Goal: Task Accomplishment & Management: Manage account settings

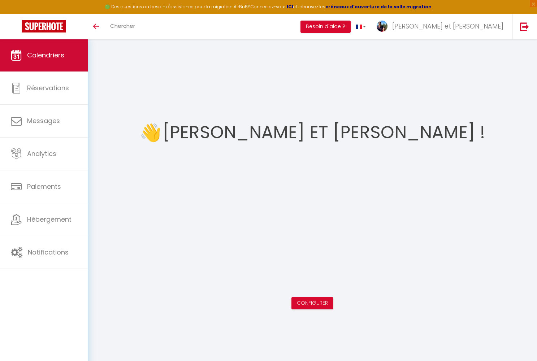
click at [51, 53] on span "Calendriers" at bounding box center [45, 55] width 37 height 9
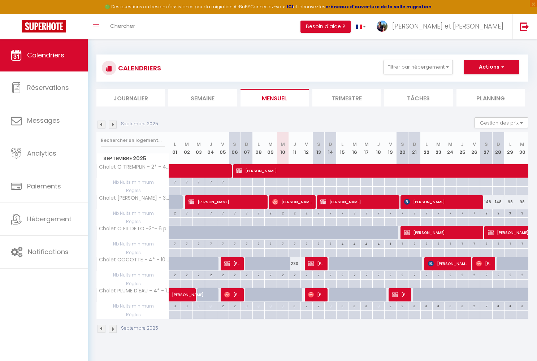
click at [112, 123] on img at bounding box center [113, 125] width 8 height 8
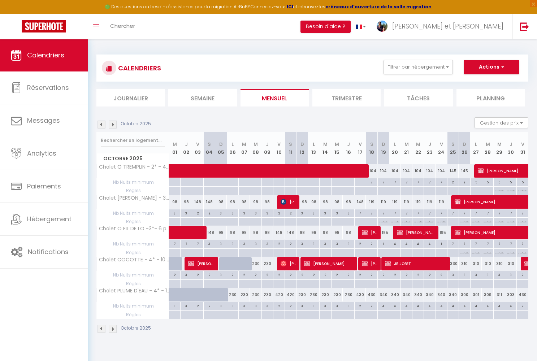
click at [493, 68] on button "Actions" at bounding box center [492, 67] width 56 height 14
click at [486, 84] on link "Nouvelle réservation" at bounding box center [483, 83] width 63 height 11
select select
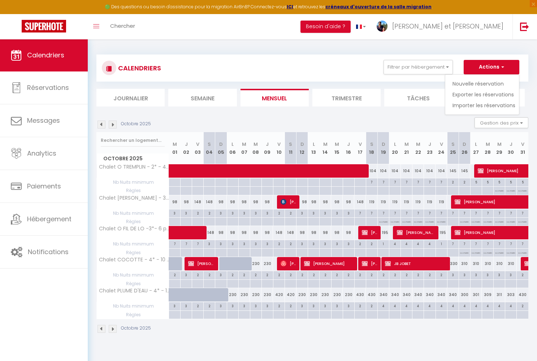
select select
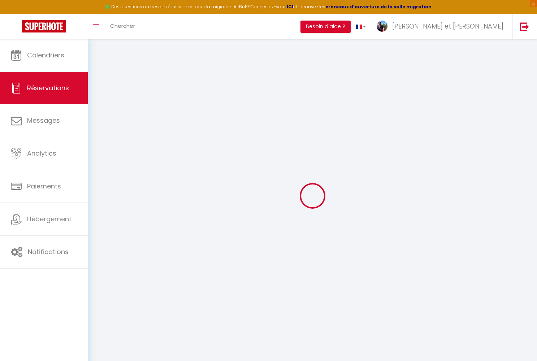
select select
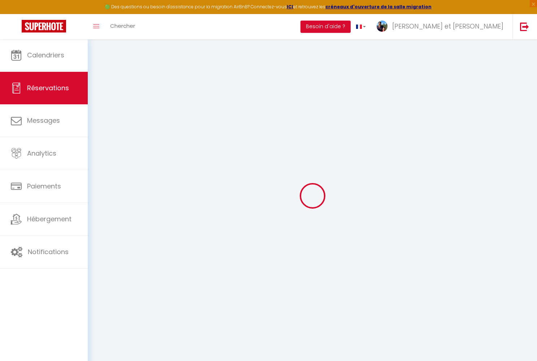
select select
checkbox input "false"
select select
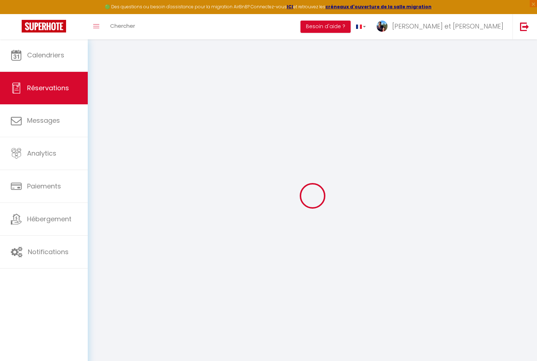
select select
checkbox input "false"
select select
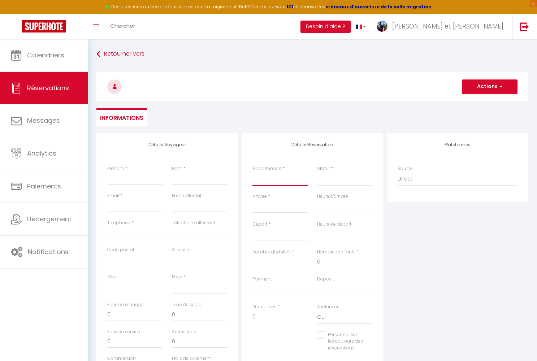
select select "38277"
select select
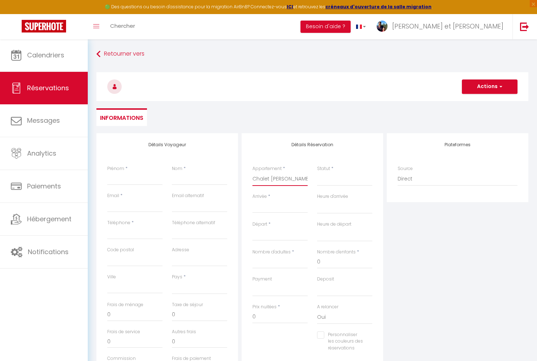
select select
checkbox input "false"
select select
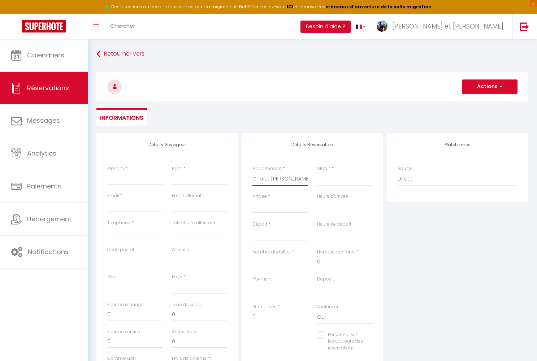
select select
checkbox input "false"
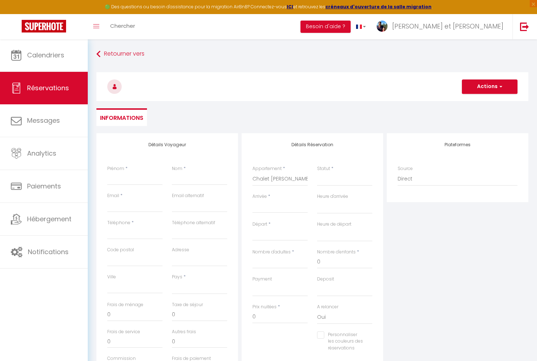
click at [271, 204] on input "Arrivée" at bounding box center [279, 207] width 55 height 9
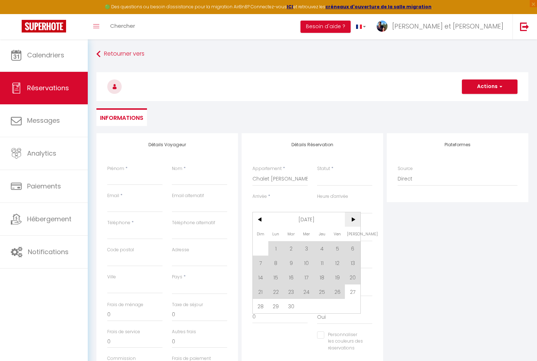
click at [353, 223] on span ">" at bounding box center [353, 219] width 16 height 14
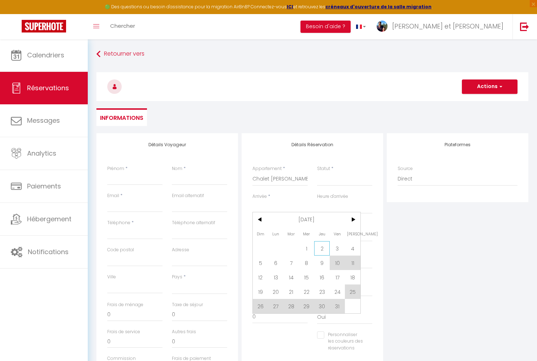
click at [325, 248] on span "2" at bounding box center [322, 248] width 16 height 14
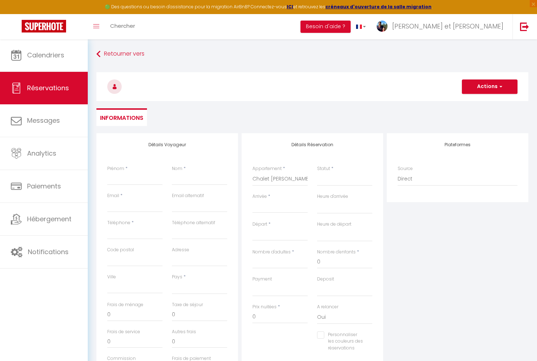
select select
type input "Jeu 02 Octobre 2025"
select select
type input "Ven 03 Octobre 2025"
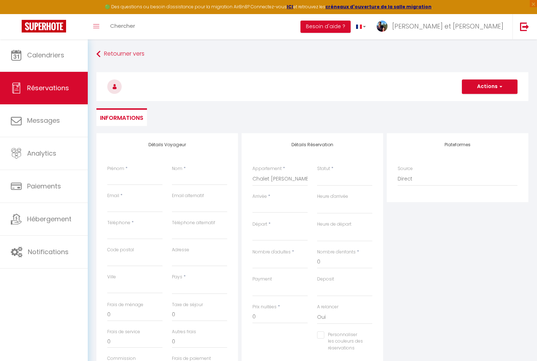
select select
checkbox input "false"
click at [294, 235] on input "Ven 03 Octobre 2025" at bounding box center [279, 234] width 55 height 9
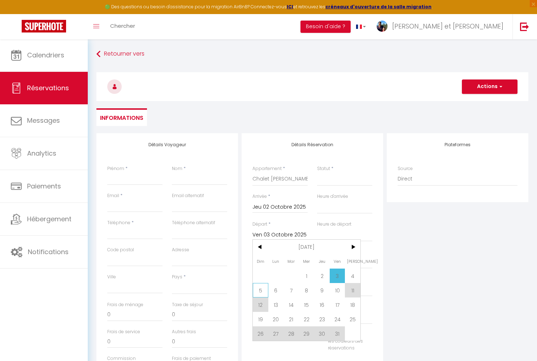
click at [265, 293] on span "5" at bounding box center [261, 290] width 16 height 14
select select
type input "Dim 05 Octobre 2025"
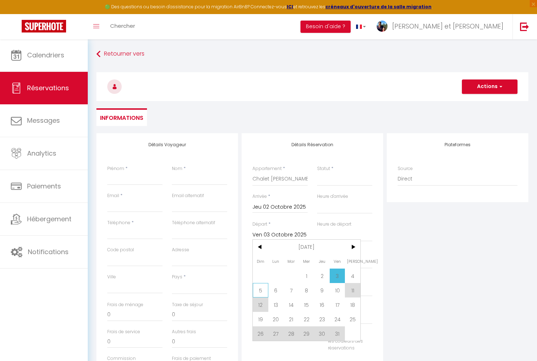
select select
checkbox input "false"
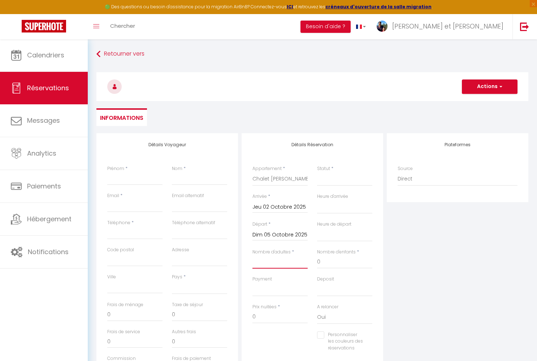
type input "2"
select select
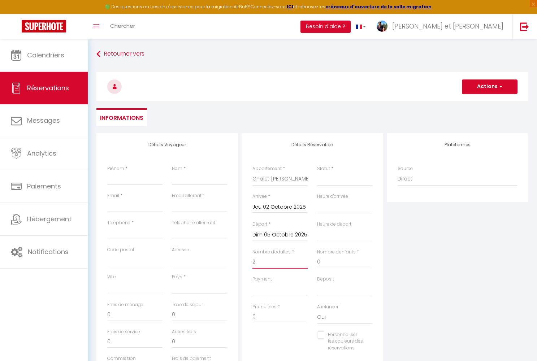
select select
checkbox input "false"
select select
type input "7.8"
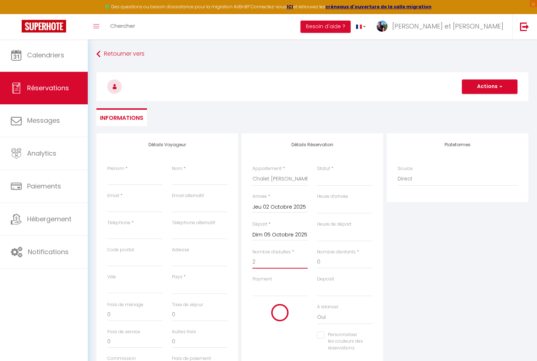
select select
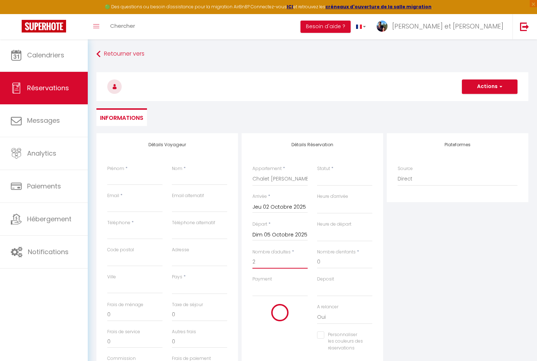
type input "362.48"
checkbox input "false"
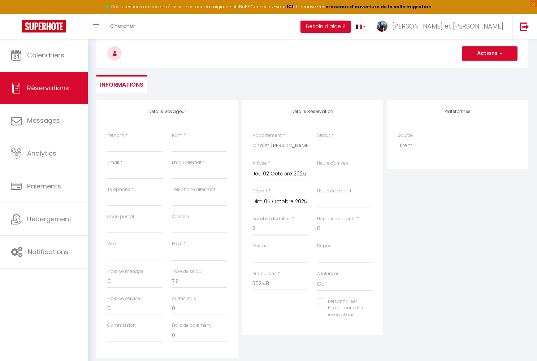
scroll to position [43, 0]
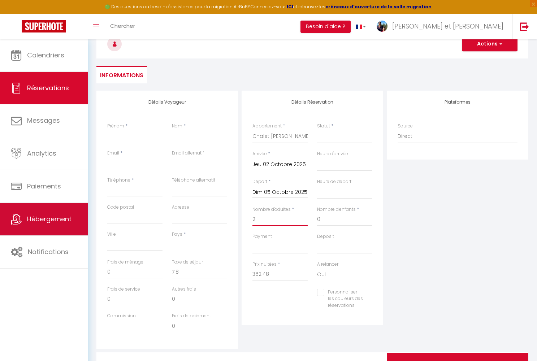
type input "2"
click at [48, 224] on span "Hébergement" at bounding box center [49, 219] width 44 height 9
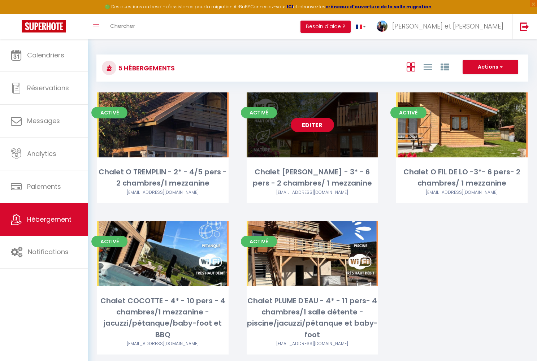
click at [311, 128] on link "Editer" at bounding box center [312, 125] width 43 height 14
select select "3"
select select "2"
select select "1"
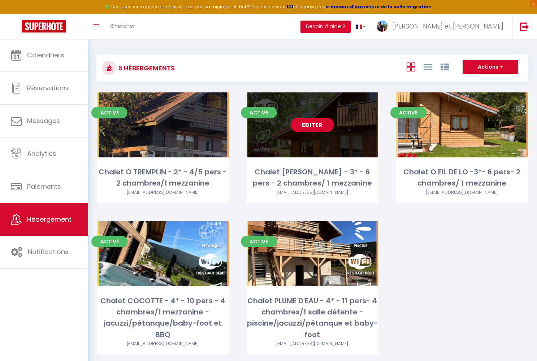
select select
select select "28"
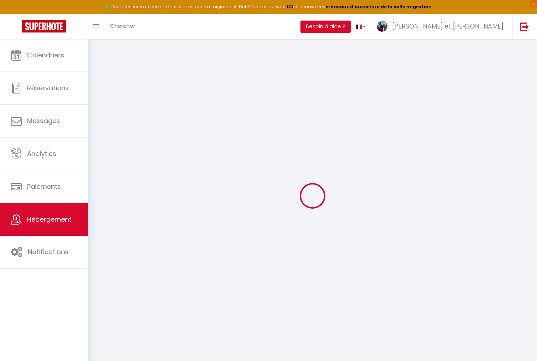
select select
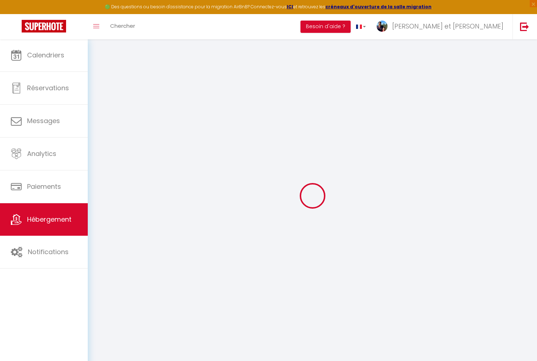
select select
checkbox input "false"
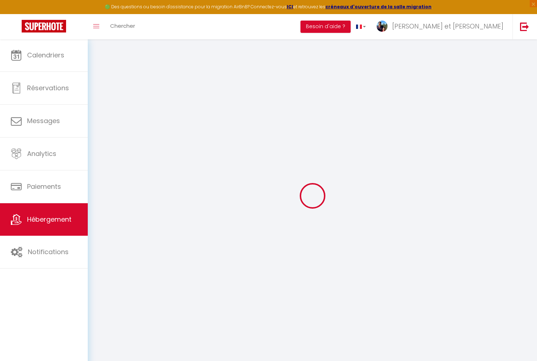
select select
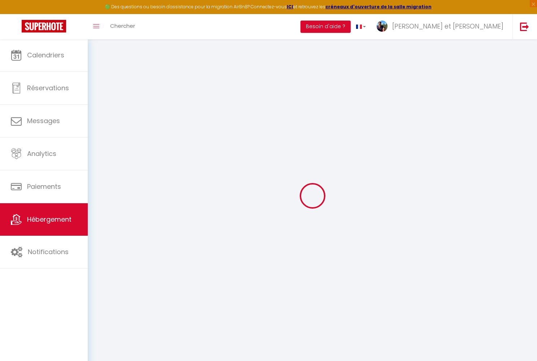
select select
checkbox input "false"
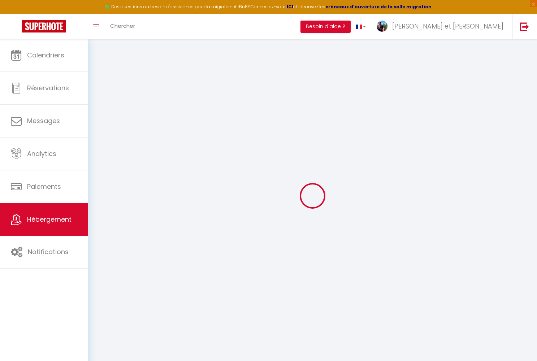
checkbox input "false"
select select
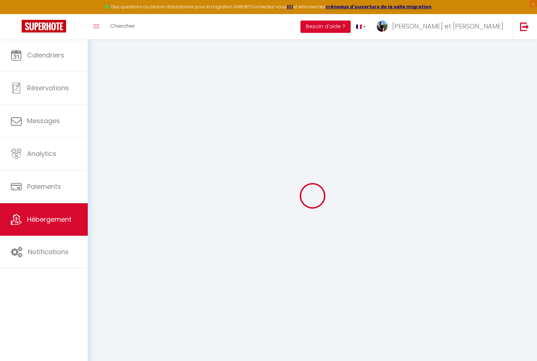
select select
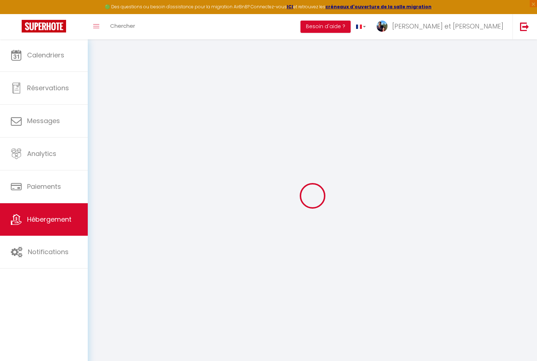
checkbox input "false"
select select
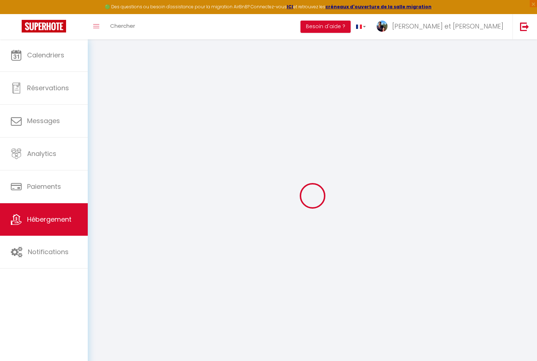
select select
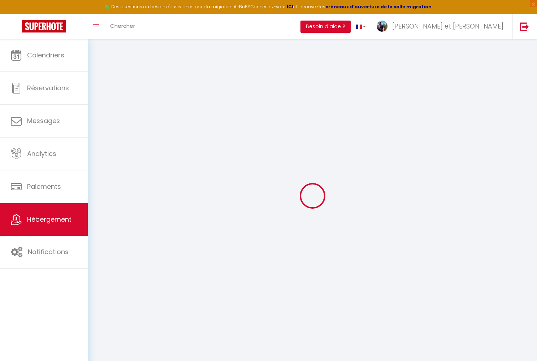
select select
checkbox input "false"
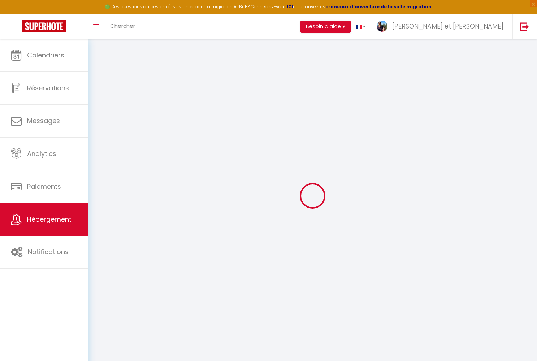
checkbox input "false"
select select
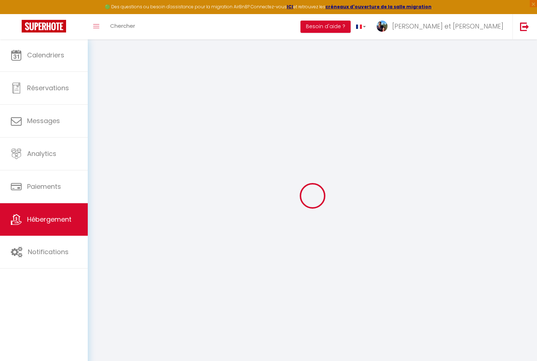
select select
checkbox input "false"
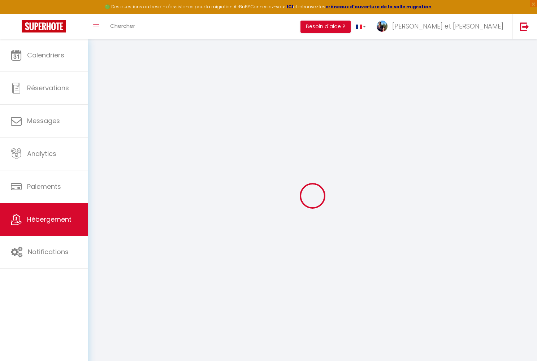
checkbox input "false"
select select
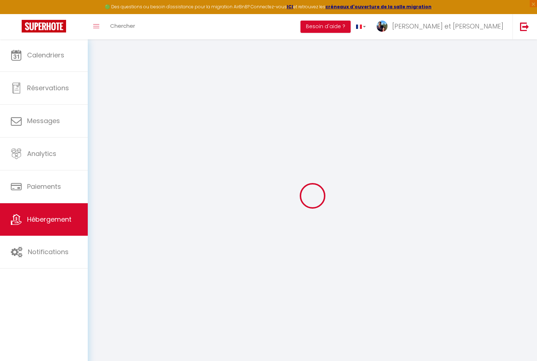
type input "Chalet [PERSON_NAME] - 3* - 6 pers - 2 chambres/ 1 mezzanine"
type input "Cécile Et Michaël"
type input "WANTIEZ"
type input "42 H chemin de la Trinité"
type input "88400"
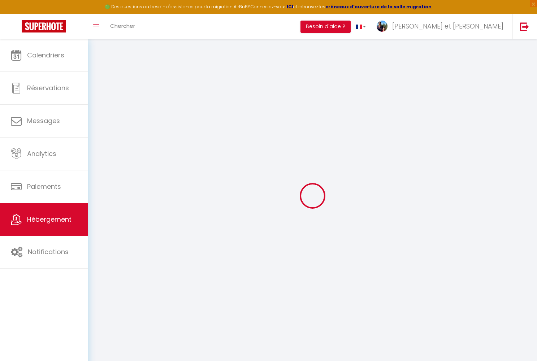
type input "GERARDMER"
select select "houses"
select select "6"
select select "2"
type input "65"
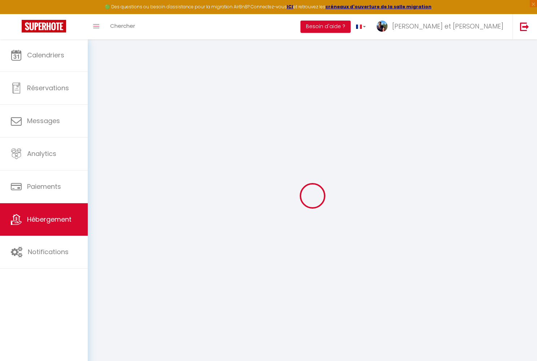
type input "1.30"
type input "300"
select select
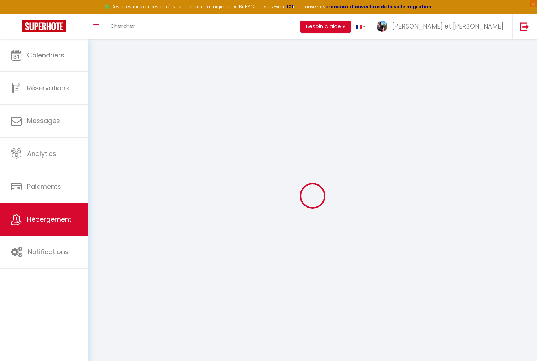
select select
type input "."
type input "88400"
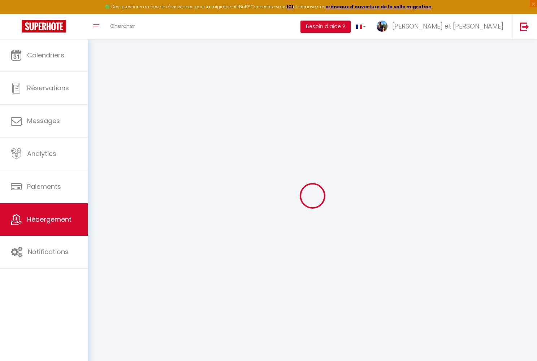
type input "XONRUPT-LONGEMER"
type input "[EMAIL_ADDRESS][DOMAIN_NAME]"
select select "7585"
checkbox input "false"
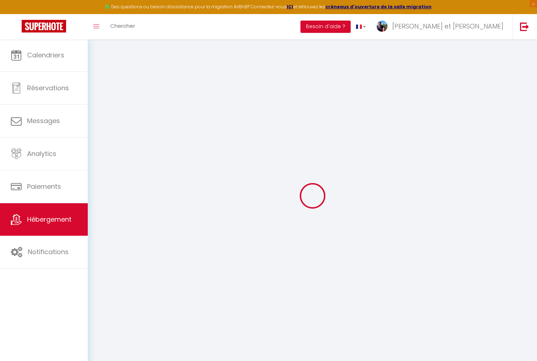
checkbox input "false"
type input "0"
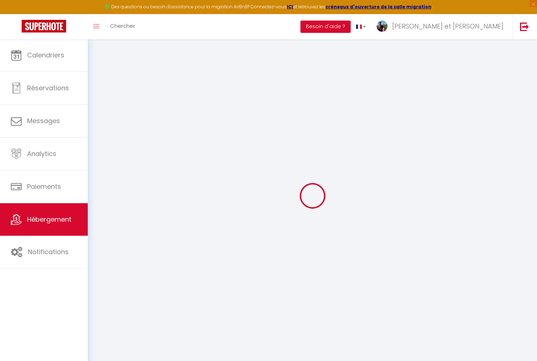
type input "0"
select select
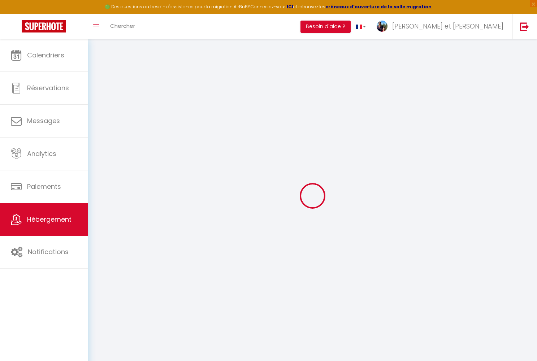
select select
checkbox input "false"
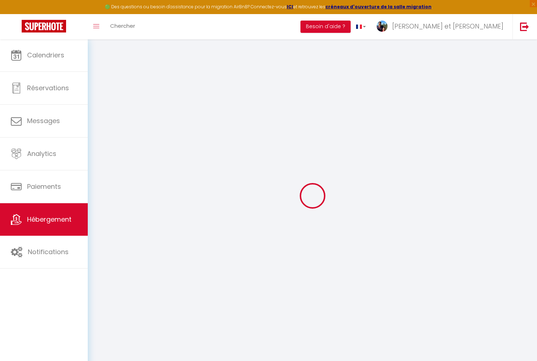
checkbox input "false"
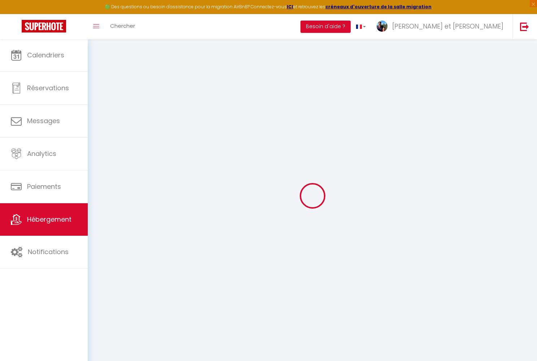
select select "16:00"
select select "21:00"
select select "10:00"
select select "30"
select select "120"
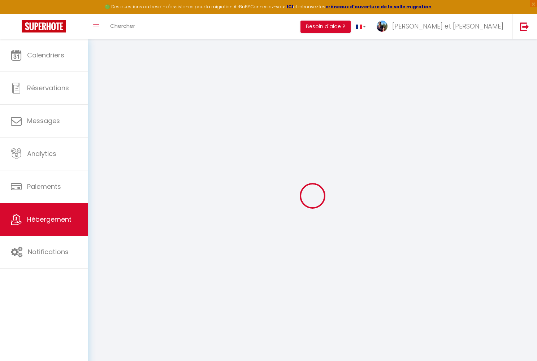
select select "14:00"
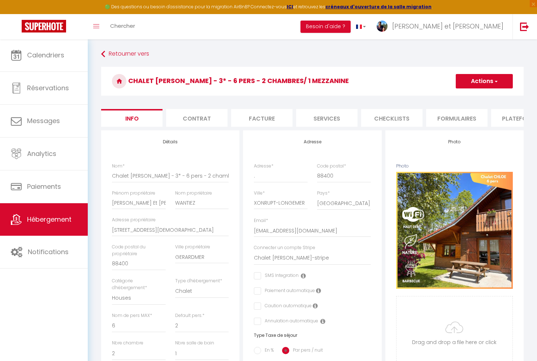
checkbox input "false"
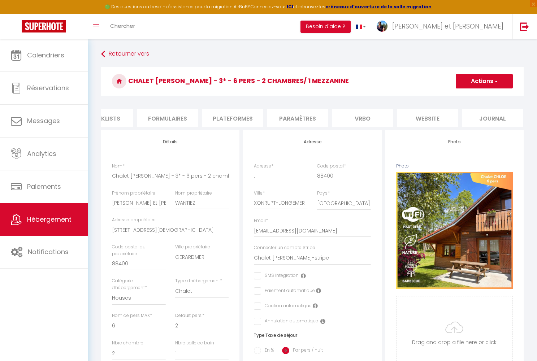
scroll to position [0, 289]
click at [426, 117] on li "website" at bounding box center [427, 118] width 61 height 18
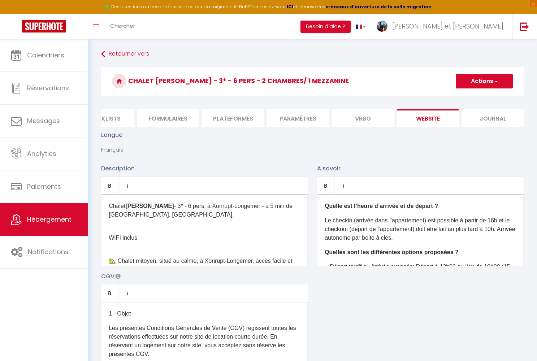
click at [315, 117] on li "Paramètres" at bounding box center [297, 118] width 61 height 18
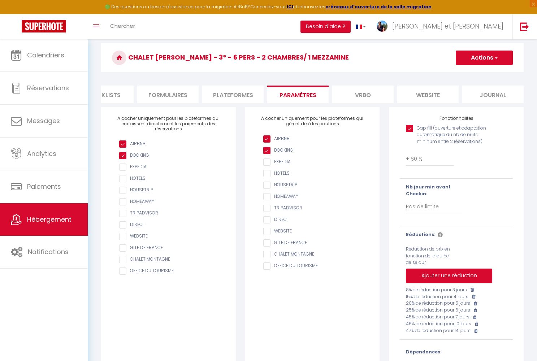
scroll to position [25, 0]
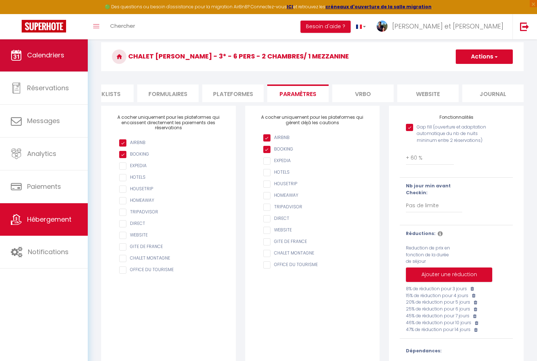
click at [39, 63] on link "Calendriers" at bounding box center [44, 55] width 88 height 33
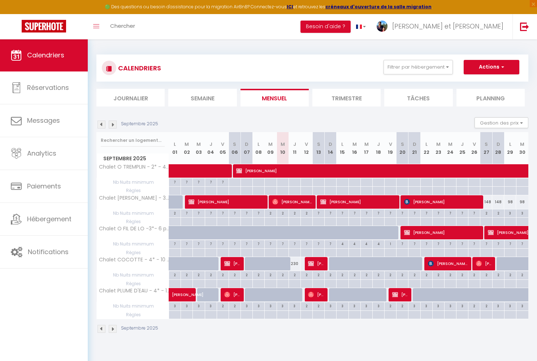
click at [113, 127] on img at bounding box center [113, 125] width 8 height 8
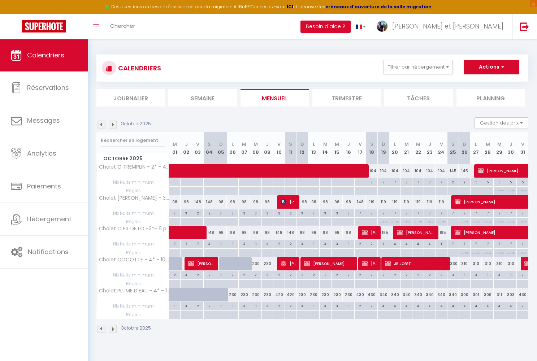
click at [339, 263] on span "[PERSON_NAME]" at bounding box center [329, 264] width 50 height 14
select select "OK"
select select "KO"
select select "0"
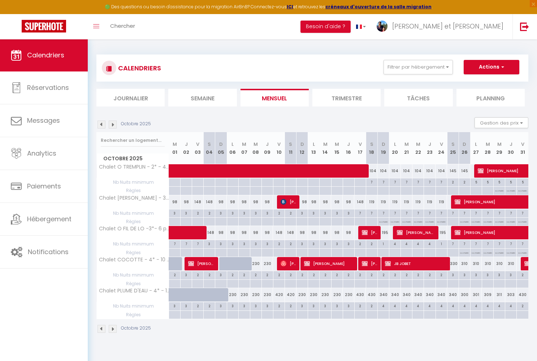
select select "1"
select select
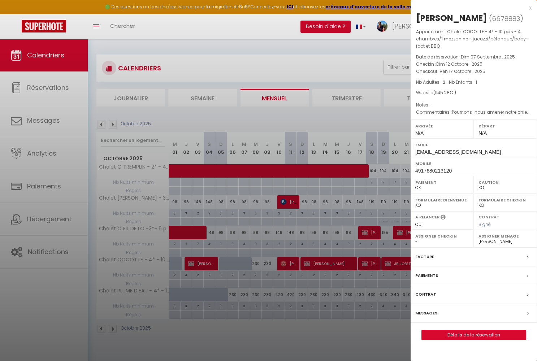
click at [316, 327] on div at bounding box center [268, 180] width 537 height 361
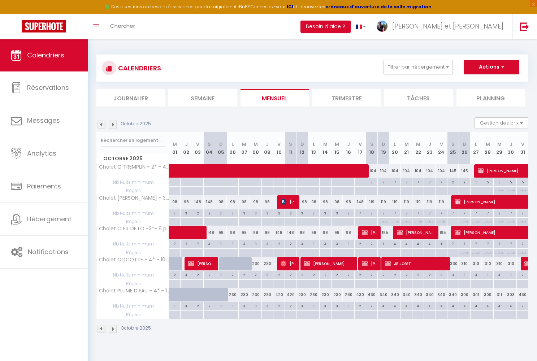
click at [374, 266] on span "[PERSON_NAME]" at bounding box center [370, 264] width 16 height 14
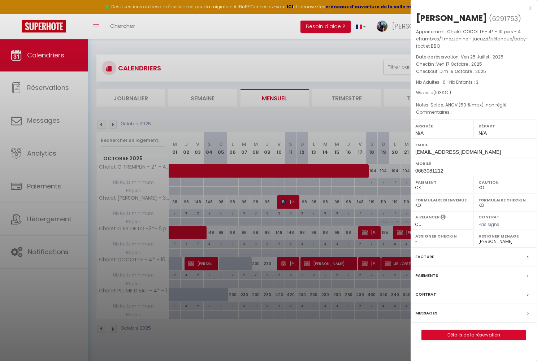
click at [343, 339] on div at bounding box center [268, 180] width 537 height 361
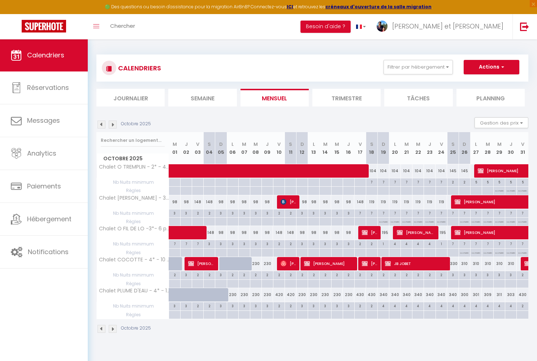
click at [414, 261] on span "JB JOBET" at bounding box center [416, 264] width 62 height 14
select select "37157"
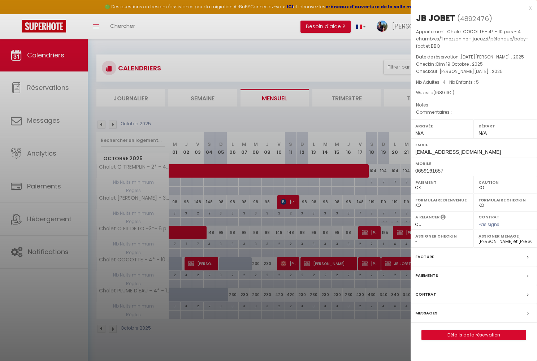
click at [365, 331] on div at bounding box center [268, 180] width 537 height 361
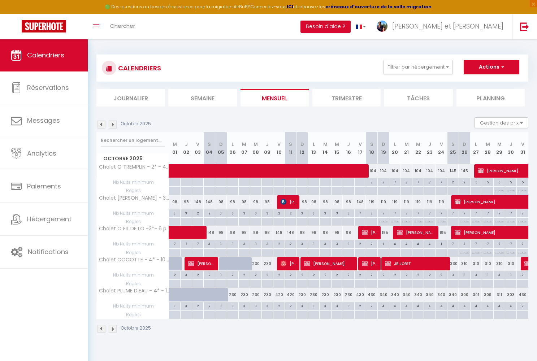
click at [371, 231] on span "[PERSON_NAME]" at bounding box center [370, 233] width 16 height 14
select select
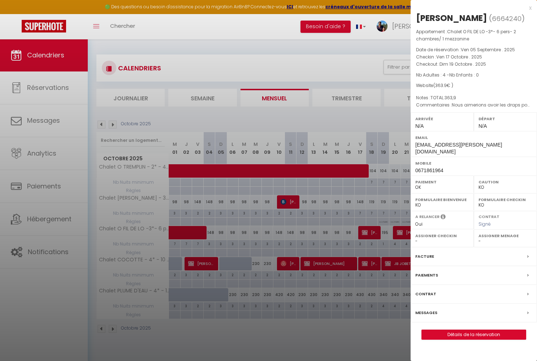
click at [346, 332] on div at bounding box center [268, 180] width 537 height 361
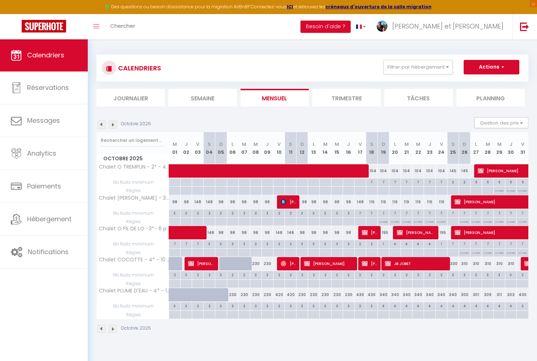
click at [416, 228] on span "[PERSON_NAME]" at bounding box center [416, 233] width 39 height 14
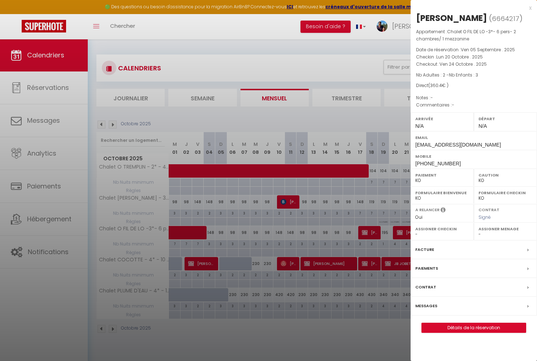
click at [374, 321] on div at bounding box center [268, 180] width 537 height 361
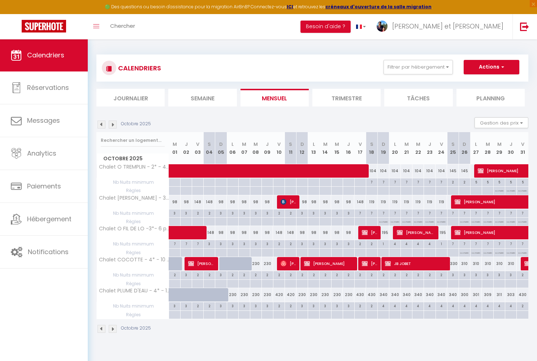
click at [498, 233] on span "[PERSON_NAME]" at bounding box center [513, 233] width 116 height 14
select select "OK"
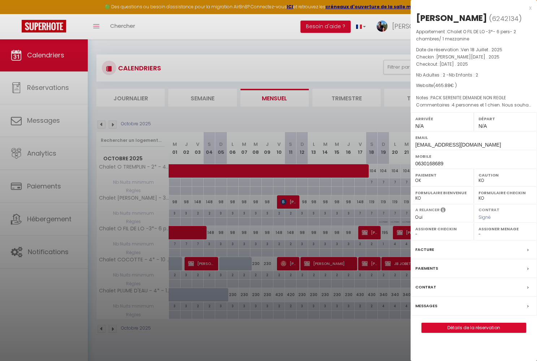
click at [378, 342] on div at bounding box center [268, 180] width 537 height 361
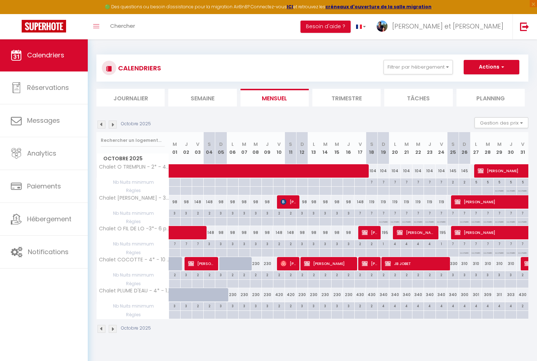
click at [482, 202] on span "[PERSON_NAME]" at bounding box center [513, 202] width 116 height 14
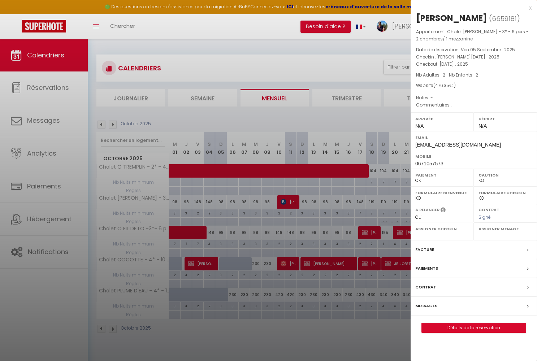
click at [372, 350] on div at bounding box center [268, 180] width 537 height 361
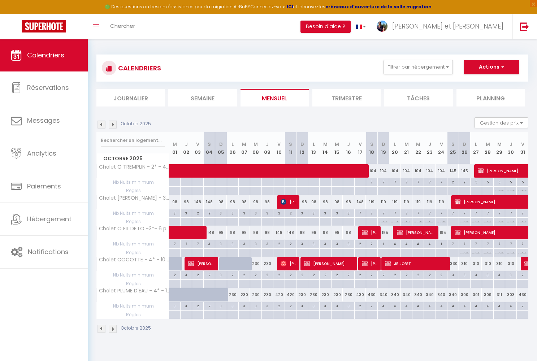
click at [502, 172] on span "[PERSON_NAME]" at bounding box center [519, 171] width 83 height 14
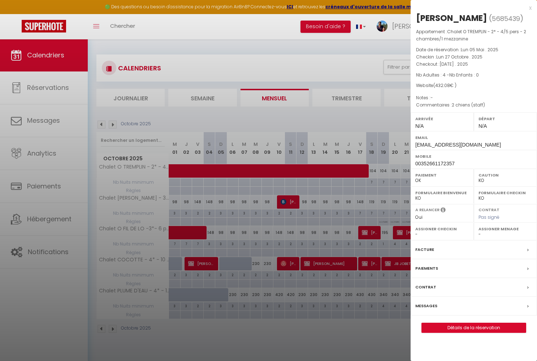
click at [372, 336] on div at bounding box center [268, 180] width 537 height 361
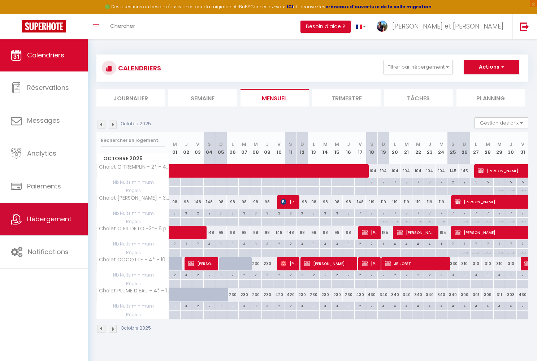
click at [64, 215] on span "Hébergement" at bounding box center [49, 219] width 44 height 9
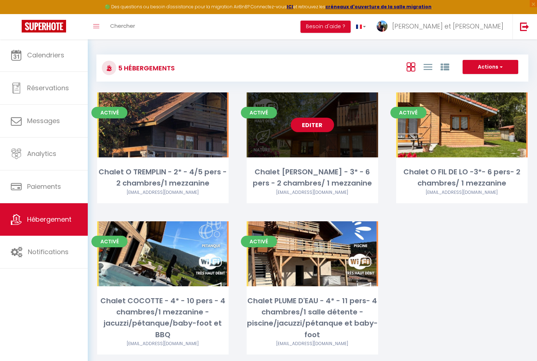
click at [317, 126] on link "Editer" at bounding box center [312, 125] width 43 height 14
select select "3"
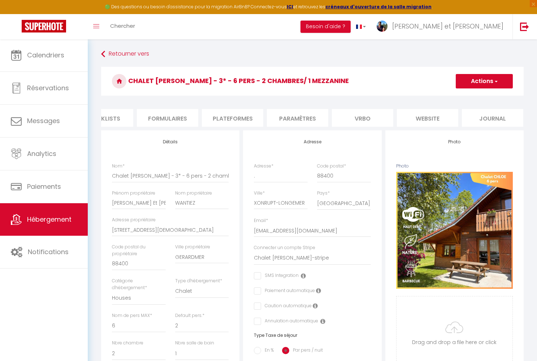
scroll to position [0, 289]
click at [421, 119] on li "website" at bounding box center [427, 118] width 61 height 18
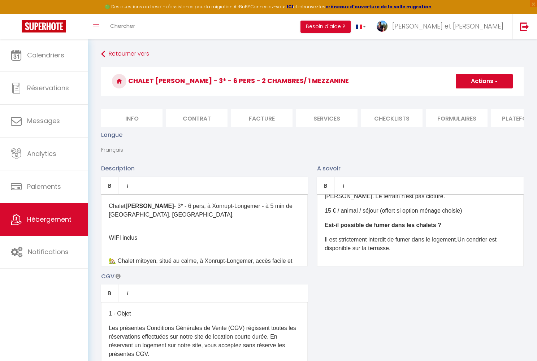
click at [136, 119] on li "Info" at bounding box center [131, 118] width 61 height 18
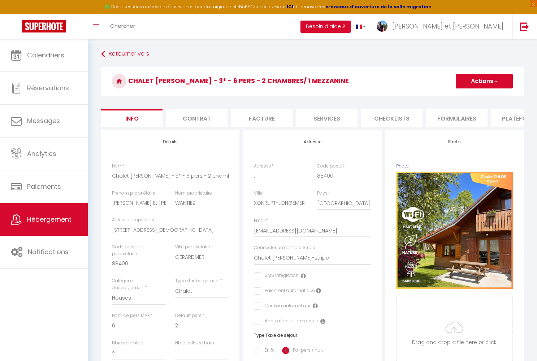
click at [190, 118] on li "Contrat" at bounding box center [196, 118] width 61 height 18
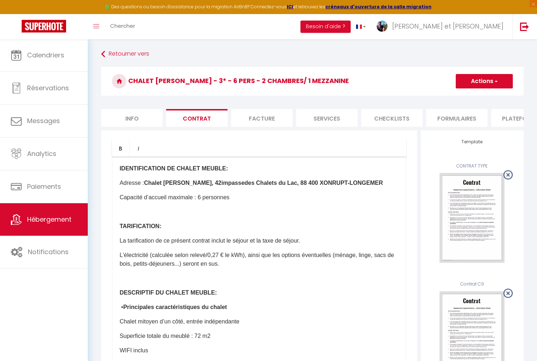
click at [247, 116] on li "Facture" at bounding box center [261, 118] width 61 height 18
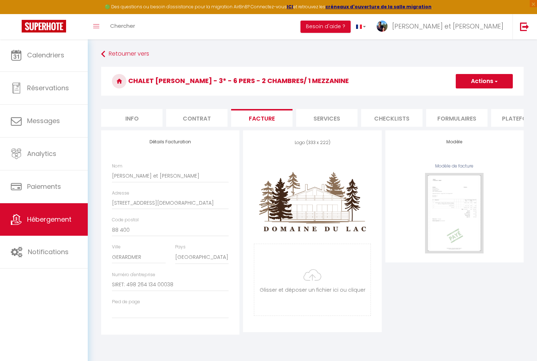
click at [320, 115] on li "Services" at bounding box center [326, 118] width 61 height 18
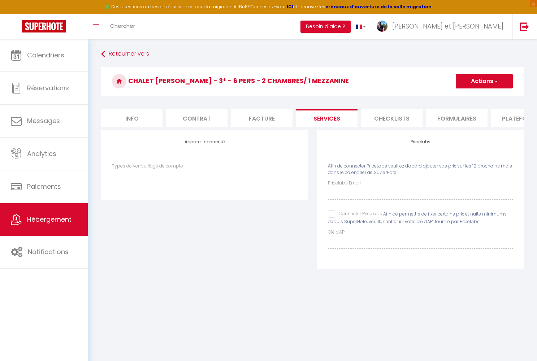
click at [400, 117] on li "Checklists" at bounding box center [391, 118] width 61 height 18
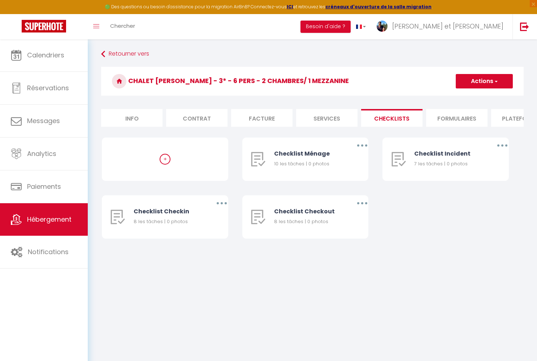
click at [451, 126] on li "Formulaires" at bounding box center [456, 118] width 61 height 18
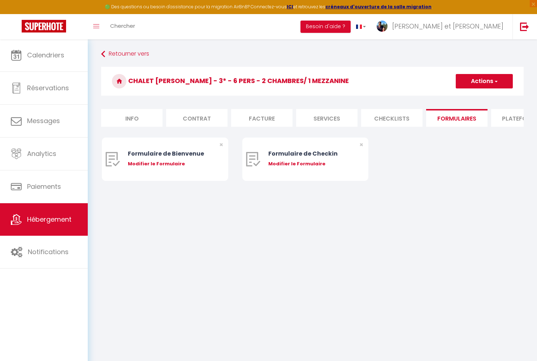
click at [504, 119] on li "Plateformes" at bounding box center [521, 118] width 61 height 18
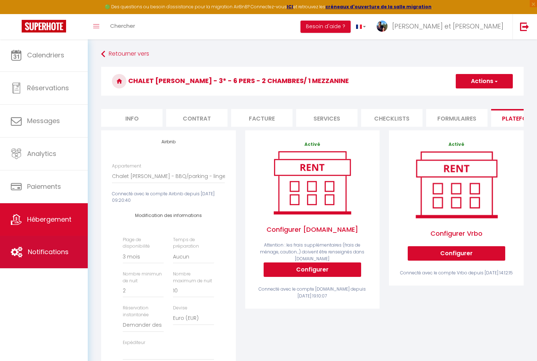
click at [55, 252] on span "Notifications" at bounding box center [48, 251] width 41 height 9
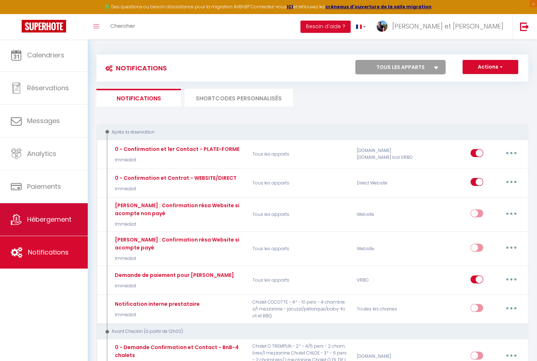
click at [60, 227] on link "Hébergement" at bounding box center [44, 219] width 88 height 33
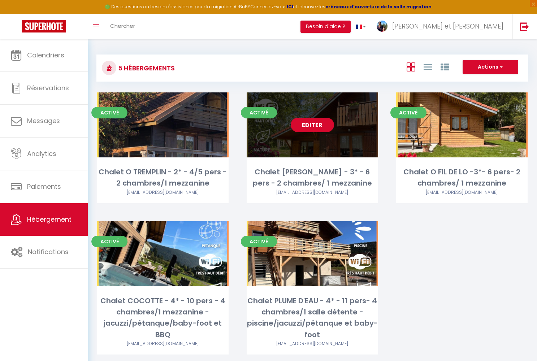
click at [321, 126] on link "Editer" at bounding box center [312, 125] width 43 height 14
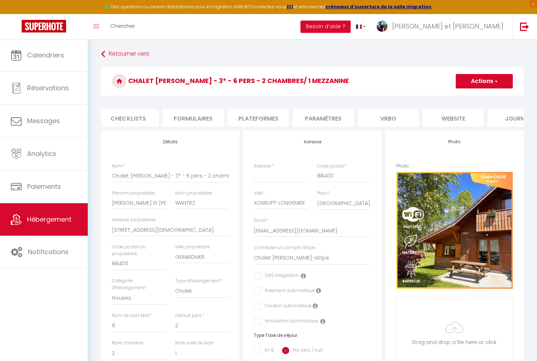
scroll to position [0, 273]
click at [247, 120] on li "Plateformes" at bounding box center [248, 118] width 61 height 18
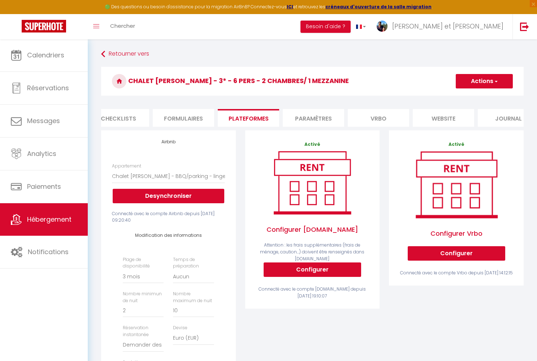
click at [431, 119] on li "website" at bounding box center [443, 118] width 61 height 18
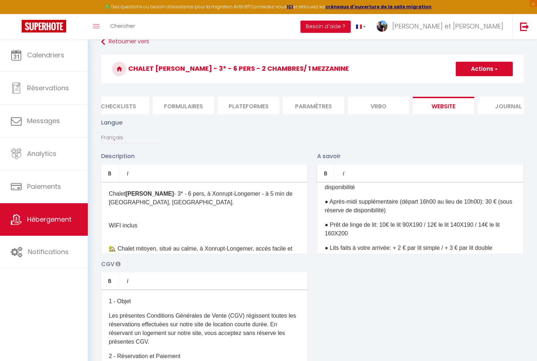
scroll to position [83, 0]
click at [455, 239] on div "Quelle est l’heure d’arrivée et de départ ? Le checkin (arrivée dans l’appartem…" at bounding box center [420, 218] width 207 height 72
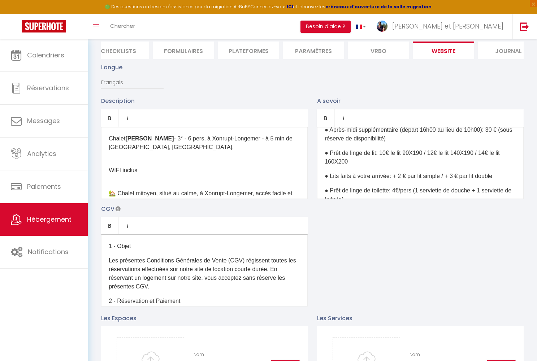
scroll to position [103, 0]
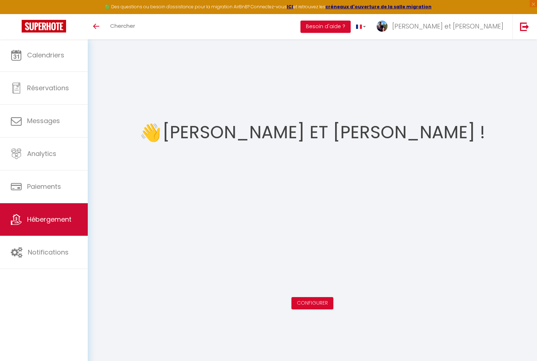
click at [65, 224] on span "Hébergement" at bounding box center [49, 219] width 44 height 9
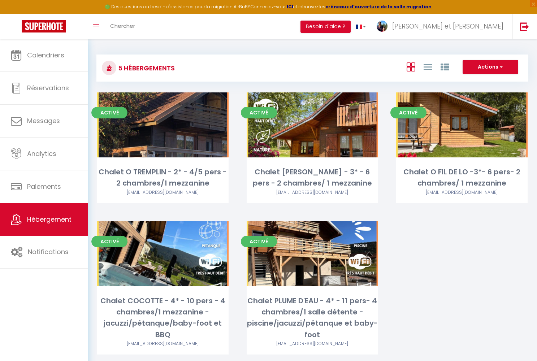
click at [66, 223] on span "Hébergement" at bounding box center [49, 219] width 44 height 9
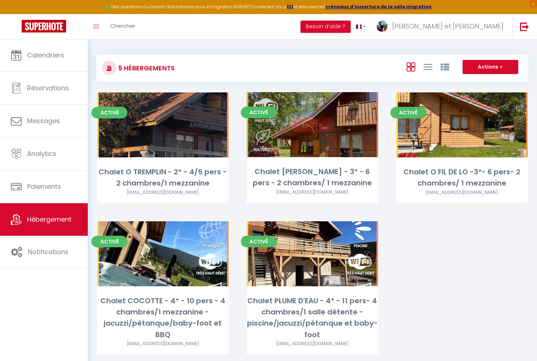
click at [342, 143] on div "Editer" at bounding box center [312, 124] width 131 height 65
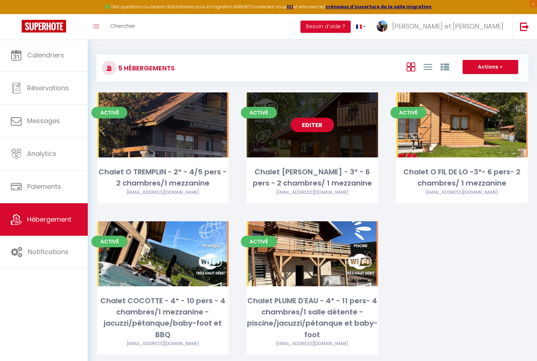
click at [321, 125] on link "Editer" at bounding box center [312, 125] width 43 height 14
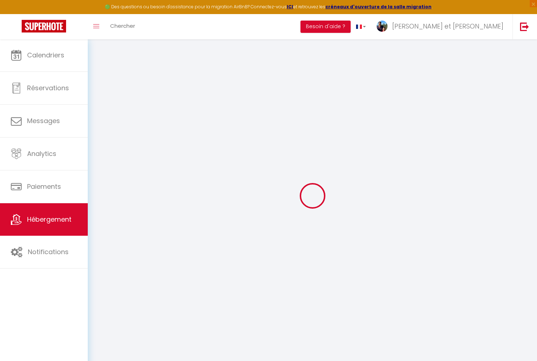
type input "Chalet [PERSON_NAME] - 3* - 6 pers - 2 chambres/ 1 mezzanine"
type input "Cécile Et Michaël"
type input "WANTIEZ"
type input "42 H chemin de la Trinité"
type input "88400"
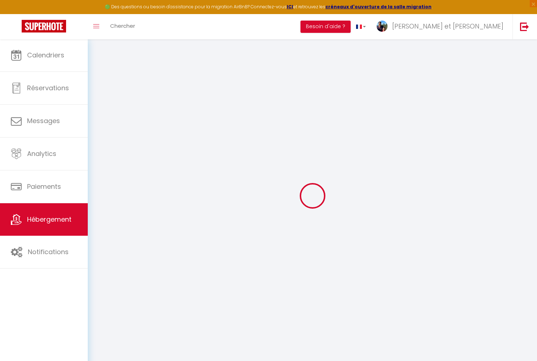
type input "GERARDMER"
select select "houses"
select select "6"
select select "2"
type input "65"
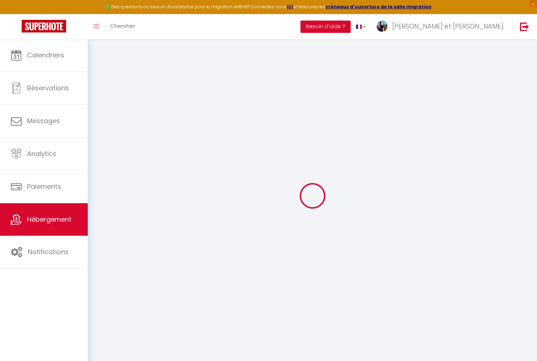
type input "1.30"
type input "300"
select select
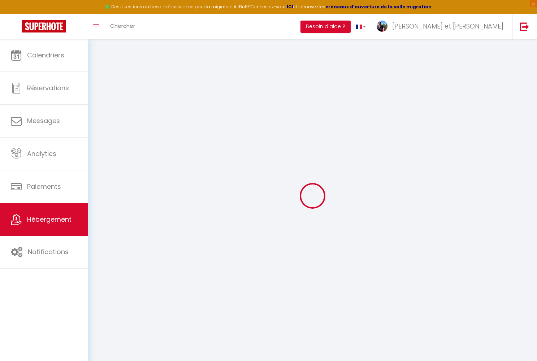
select select
type input "."
type input "88400"
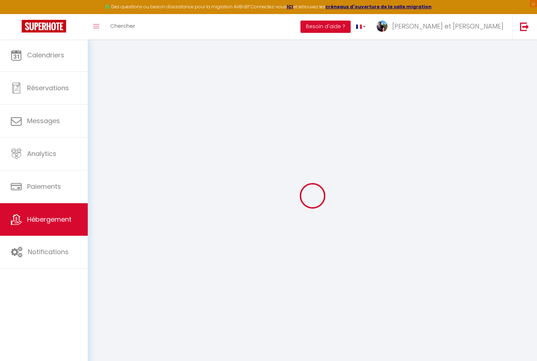
type input "XONRUPT-LONGEMER"
type input "[EMAIL_ADDRESS][DOMAIN_NAME]"
select select "7585"
checkbox input "false"
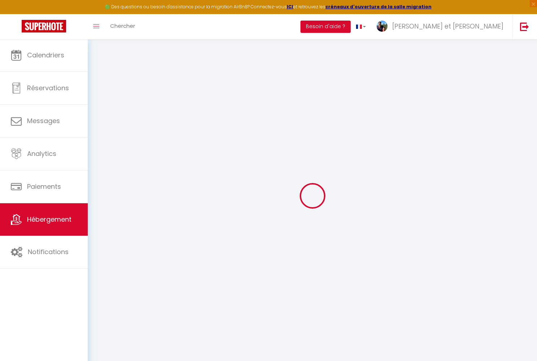
checkbox input "false"
type input "0"
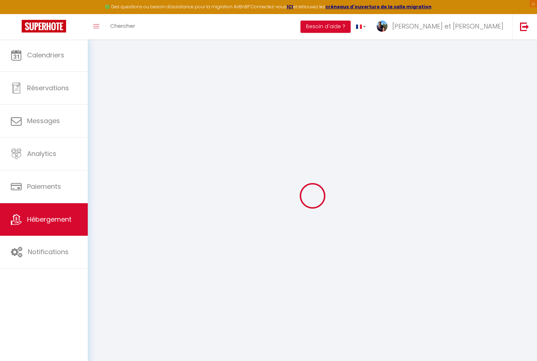
type input "0"
select select
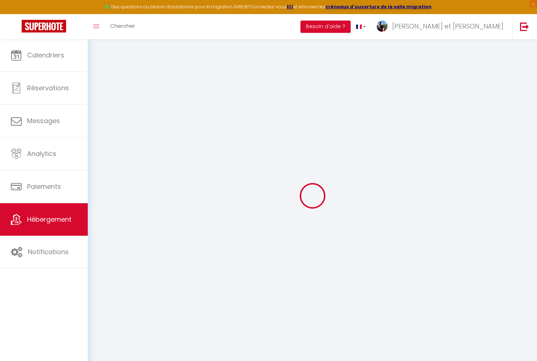
select select
checkbox input "false"
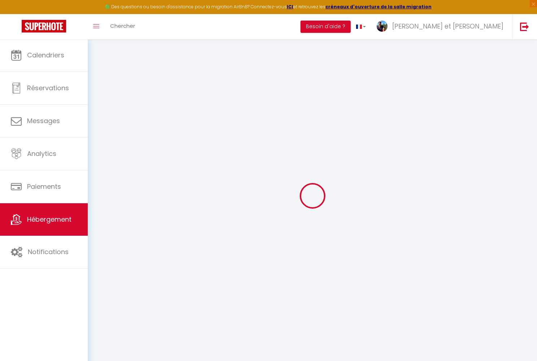
checkbox input "false"
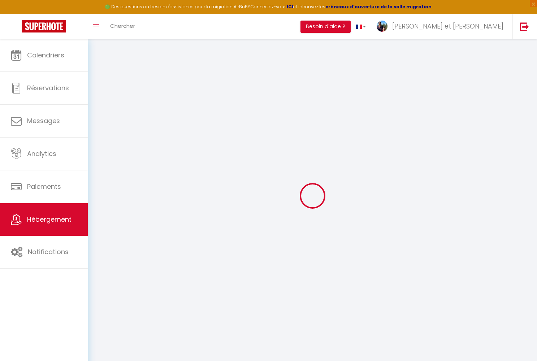
select select "chalet"
select select "16:00"
select select "21:00"
select select "10:00"
select select "30"
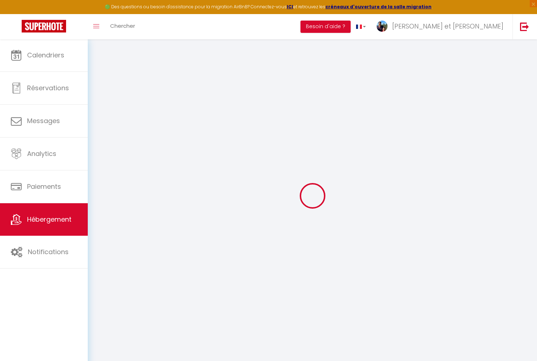
select select "120"
select select "14:00"
checkbox input "false"
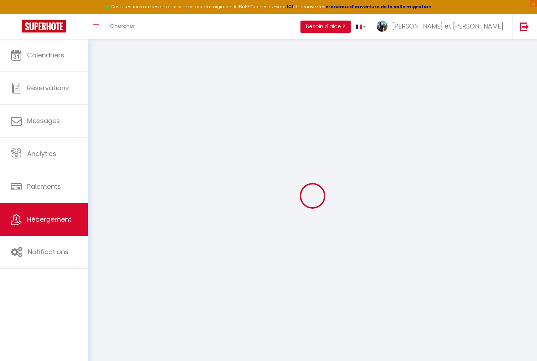
checkbox input "false"
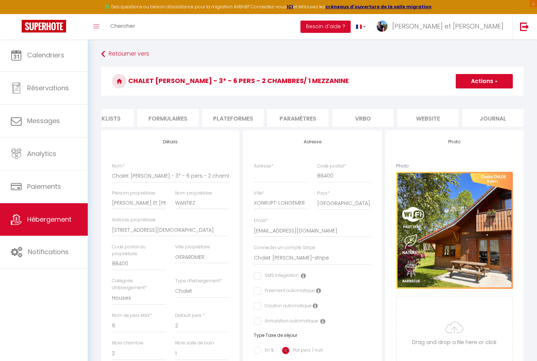
click at [231, 119] on li "Plateformes" at bounding box center [232, 118] width 61 height 18
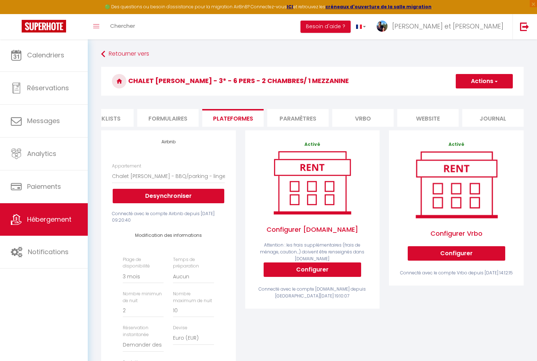
click at [306, 116] on li "Paramètres" at bounding box center [297, 118] width 61 height 18
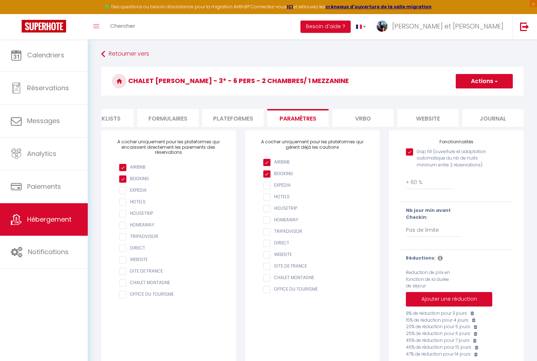
click at [365, 113] on li "Vrbo" at bounding box center [362, 118] width 61 height 18
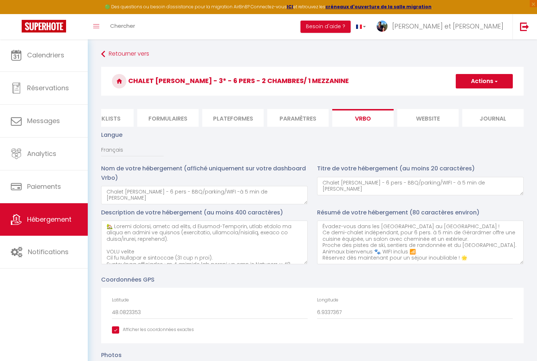
click at [415, 114] on li "website" at bounding box center [427, 118] width 61 height 18
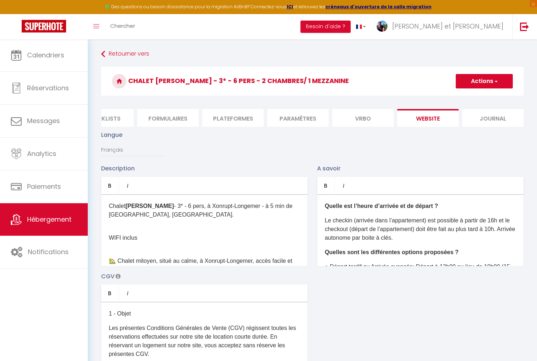
click at [489, 117] on li "Journal" at bounding box center [492, 118] width 61 height 18
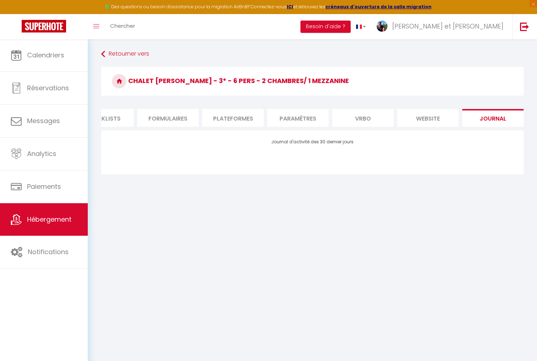
click at [438, 117] on li "website" at bounding box center [427, 118] width 61 height 18
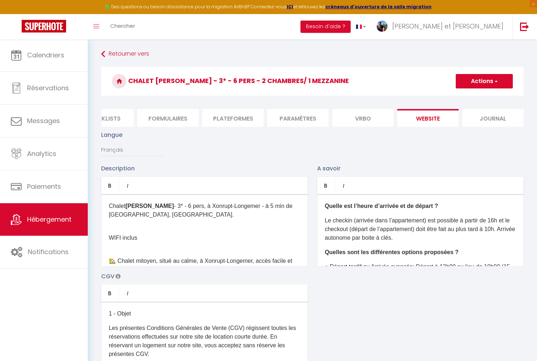
click at [367, 117] on li "Vrbo" at bounding box center [362, 118] width 61 height 18
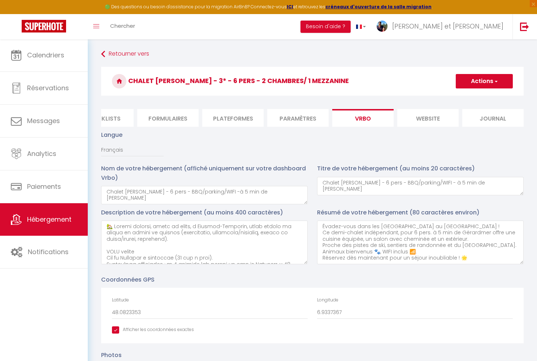
click at [242, 120] on li "Plateformes" at bounding box center [232, 118] width 61 height 18
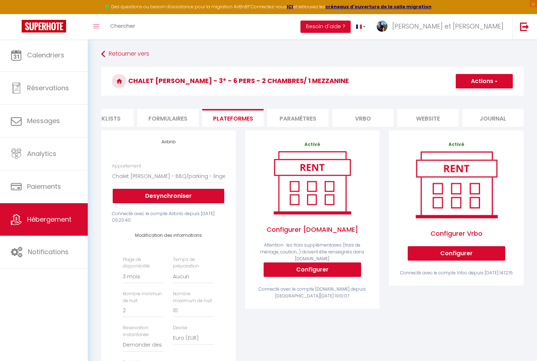
click at [172, 120] on li "Formulaires" at bounding box center [167, 118] width 61 height 18
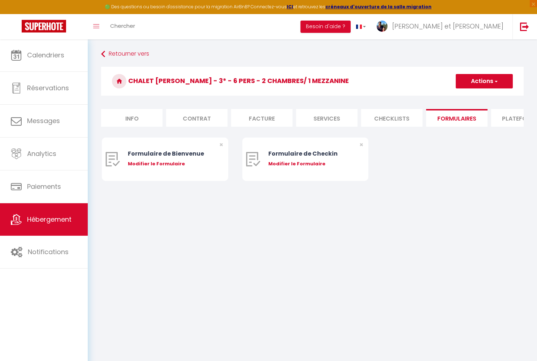
select select
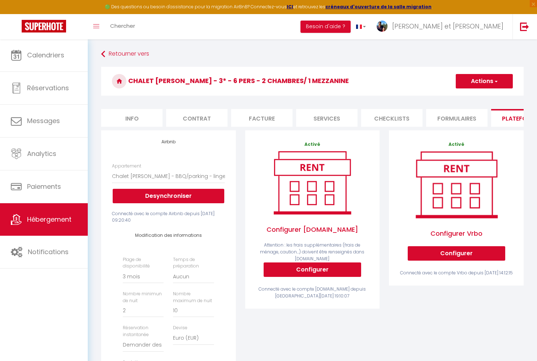
click at [46, 224] on span "Hébergement" at bounding box center [49, 219] width 44 height 9
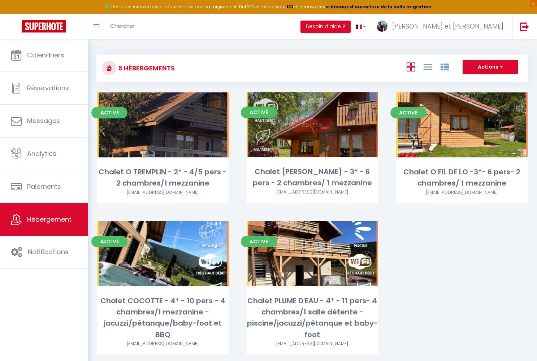
click at [314, 126] on link "Editer" at bounding box center [312, 125] width 43 height 14
click at [312, 124] on link "Editer" at bounding box center [312, 125] width 43 height 14
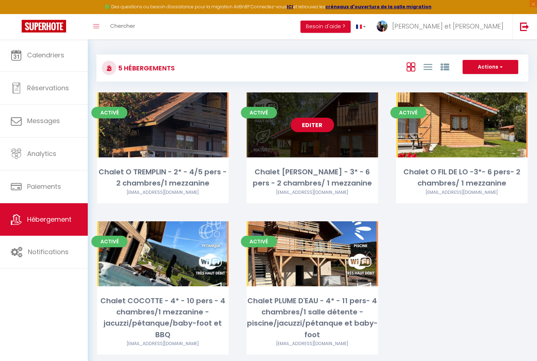
click at [311, 125] on link "Editer" at bounding box center [312, 125] width 43 height 14
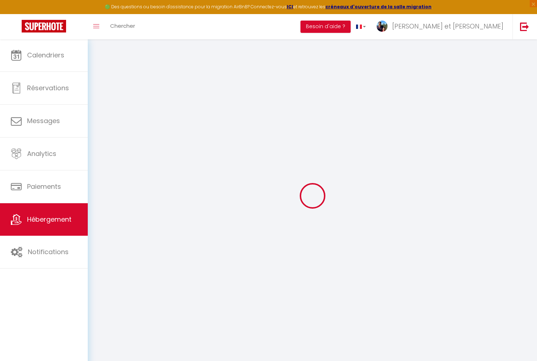
click at [311, 125] on div at bounding box center [312, 196] width 432 height 296
type input "Chalet [PERSON_NAME] - 3* - 6 pers - 2 chambres/ 1 mezzanine"
type input "Cécile Et Michaël"
type input "WANTIEZ"
type input "42 H chemin de la Trinité"
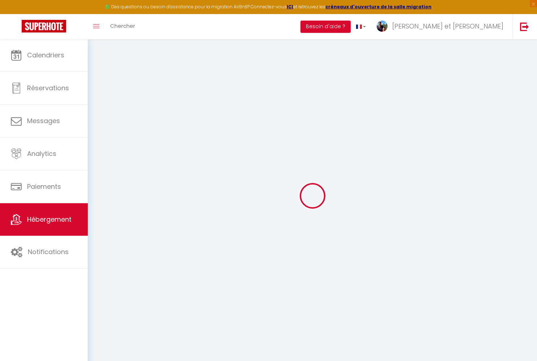
type input "88400"
type input "GERARDMER"
select select "houses"
select select "6"
select select "2"
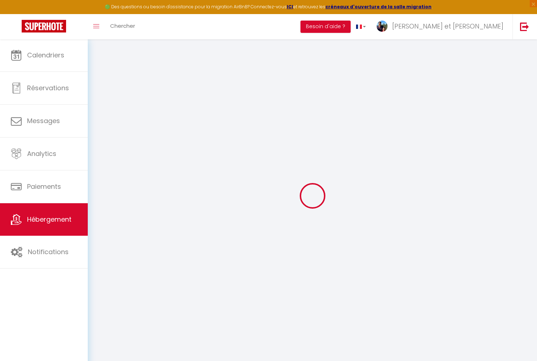
type input "65"
type input "1.30"
type input "300"
select select
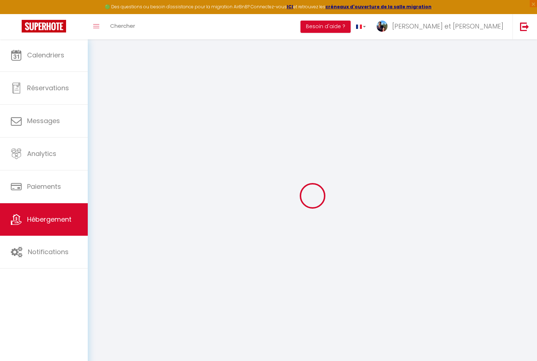
select select
type input "."
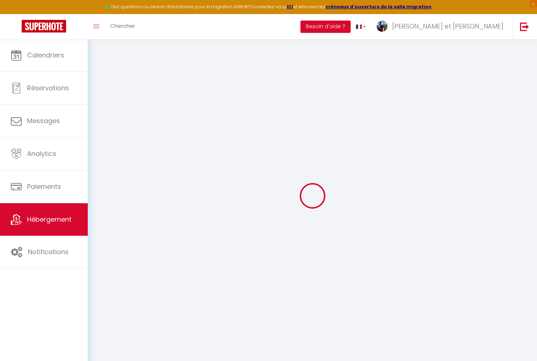
type input "88400"
type input "XONRUPT-LONGEMER"
type input "[EMAIL_ADDRESS][DOMAIN_NAME]"
select select "7585"
checkbox input "false"
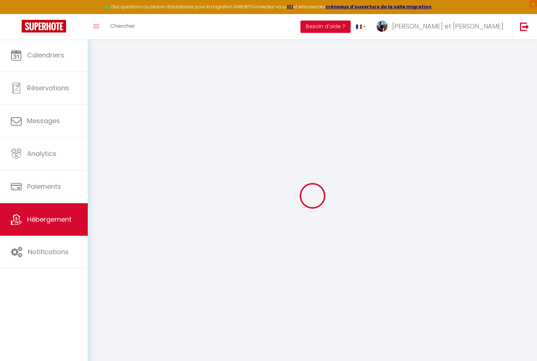
checkbox input "false"
type input "0"
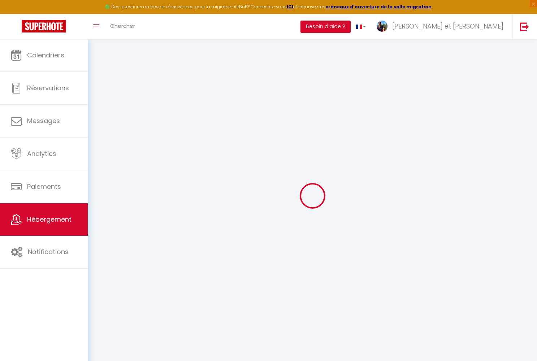
type input "0"
checkbox input "false"
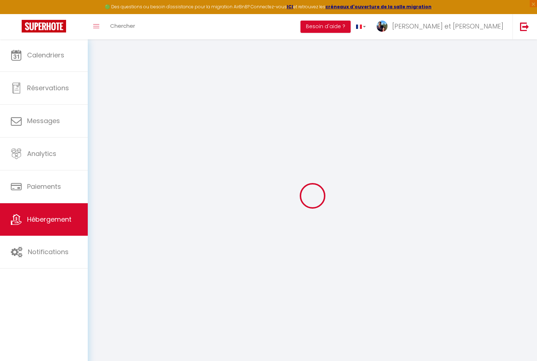
checkbox input "false"
select select "16:00"
select select "21:00"
select select "10:00"
select select "30"
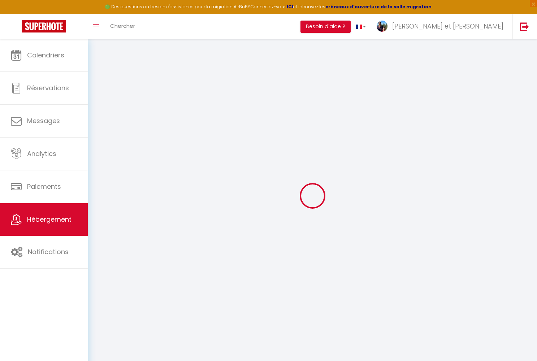
select select "120"
select select "14:00"
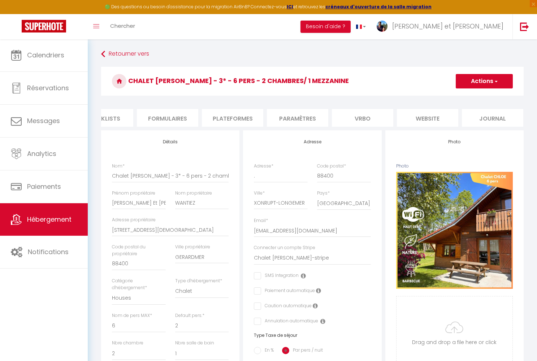
scroll to position [0, 289]
click at [426, 116] on li "website" at bounding box center [427, 118] width 61 height 18
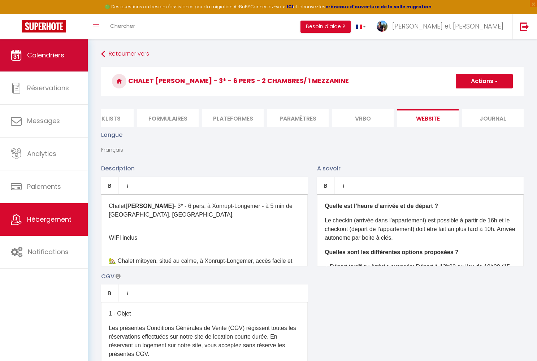
click at [41, 53] on span "Calendriers" at bounding box center [45, 55] width 37 height 9
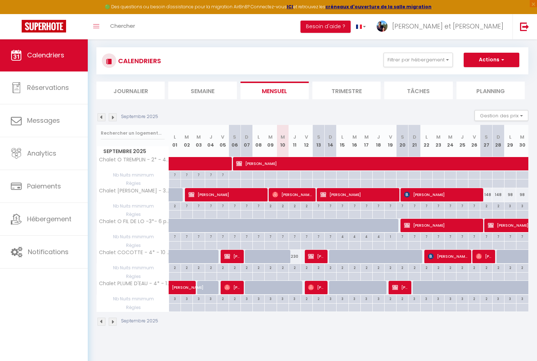
scroll to position [10, 0]
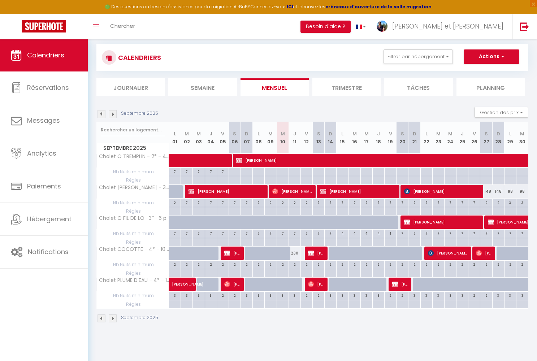
click at [112, 316] on img at bounding box center [113, 319] width 8 height 8
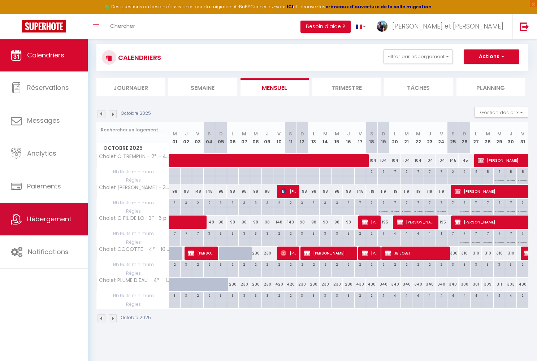
click at [23, 230] on link "Hébergement" at bounding box center [44, 219] width 88 height 33
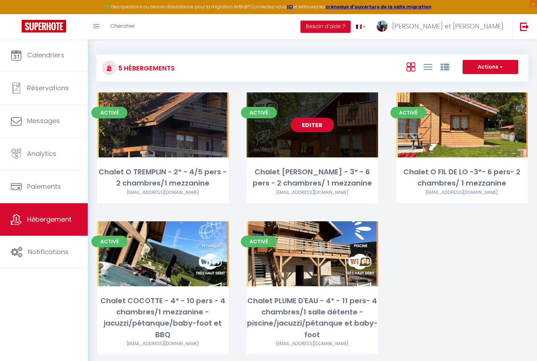
click at [316, 125] on link "Editer" at bounding box center [312, 125] width 43 height 14
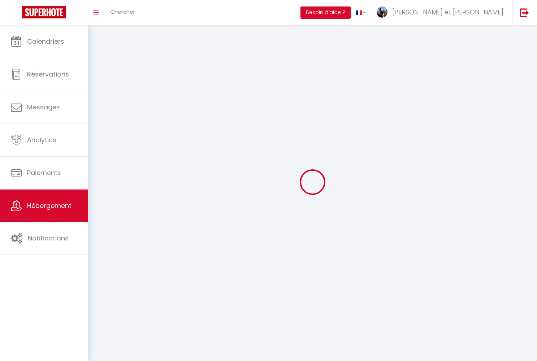
click at [316, 125] on div at bounding box center [312, 182] width 432 height 296
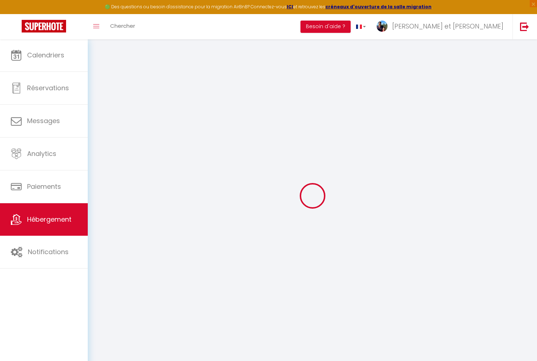
select select "+ 25 %"
select select "+ 56 %"
select select "+ 28 %"
checkbox input "false"
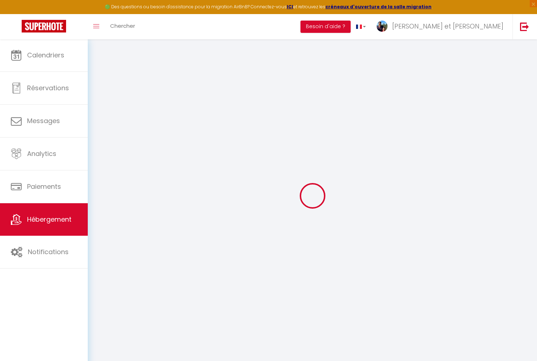
checkbox input "false"
select select "90"
select select "well_reviewed_guests"
select select "EUR"
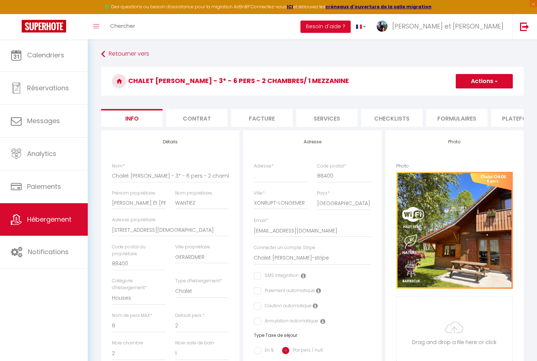
click at [207, 118] on li "Contrat" at bounding box center [196, 118] width 61 height 18
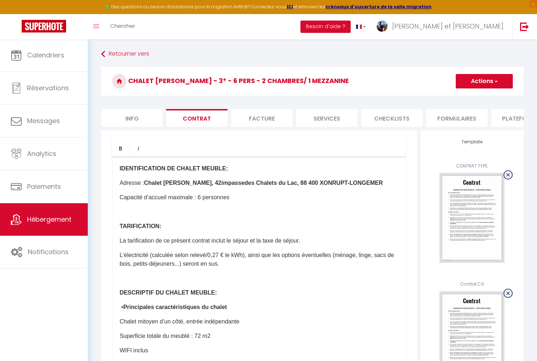
click at [506, 123] on li "Plateformes" at bounding box center [521, 118] width 61 height 18
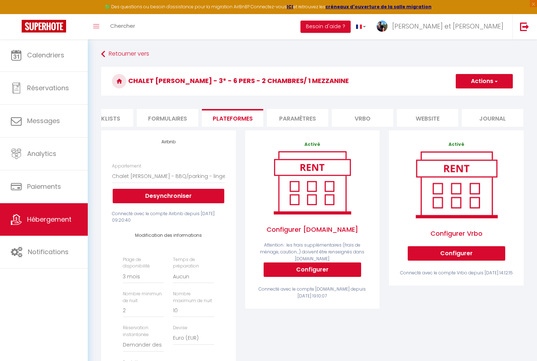
scroll to position [0, 289]
click at [179, 116] on li "Formulaires" at bounding box center [167, 118] width 61 height 18
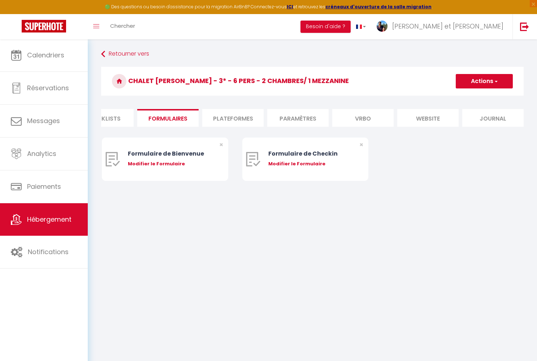
click at [237, 121] on li "Plateformes" at bounding box center [232, 118] width 61 height 18
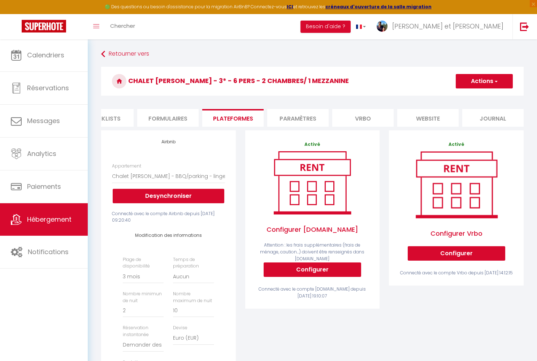
click at [307, 116] on li "Paramètres" at bounding box center [297, 118] width 61 height 18
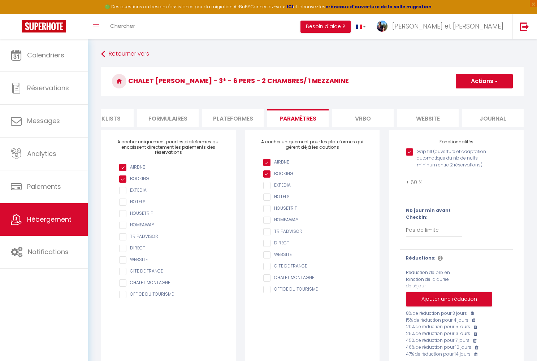
click at [230, 120] on li "Plateformes" at bounding box center [232, 118] width 61 height 18
select select
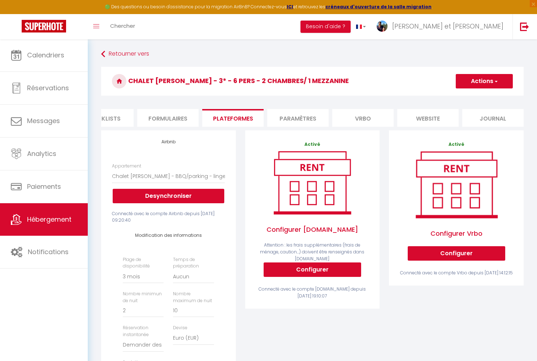
click at [179, 119] on li "Formulaires" at bounding box center [167, 118] width 61 height 18
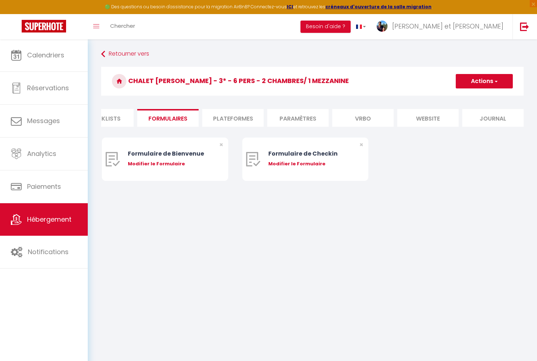
click at [114, 119] on li "Checklists" at bounding box center [102, 118] width 61 height 18
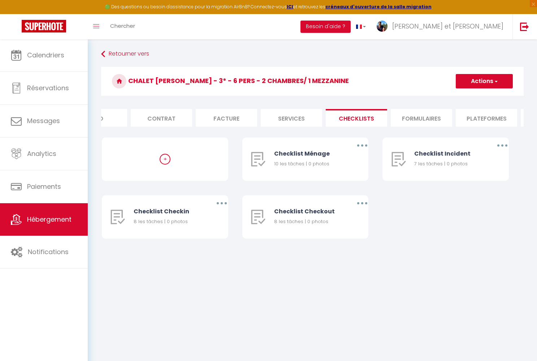
scroll to position [0, 39]
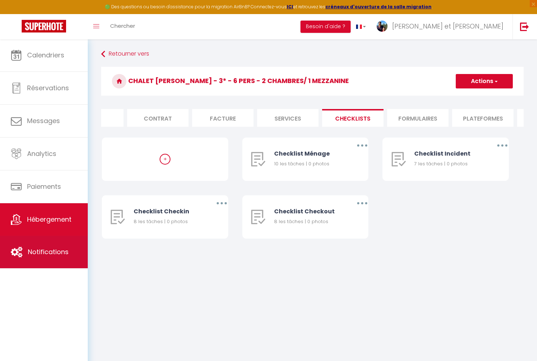
click at [51, 252] on span "Notifications" at bounding box center [48, 251] width 41 height 9
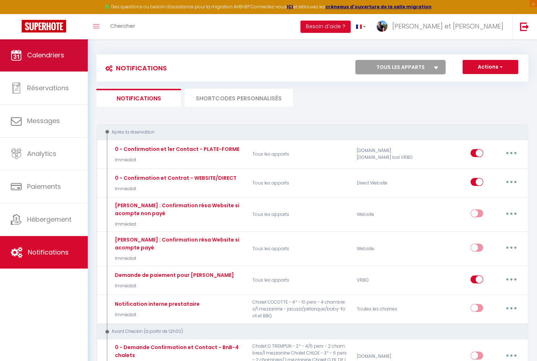
click at [55, 62] on link "Calendriers" at bounding box center [44, 55] width 88 height 33
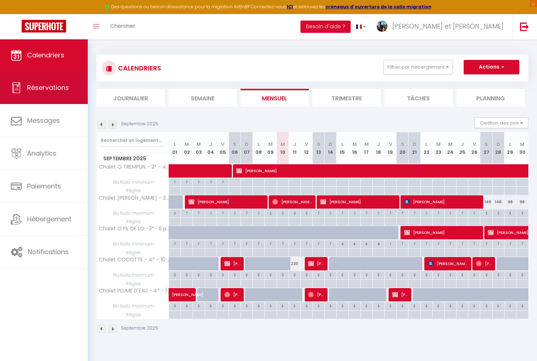
click at [55, 86] on span "Réservations" at bounding box center [48, 87] width 42 height 9
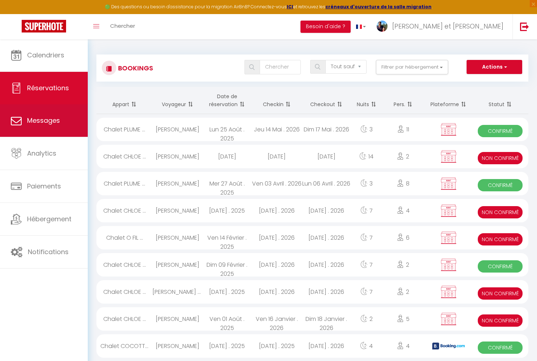
click at [54, 115] on link "Messages" at bounding box center [44, 120] width 88 height 33
select select "message"
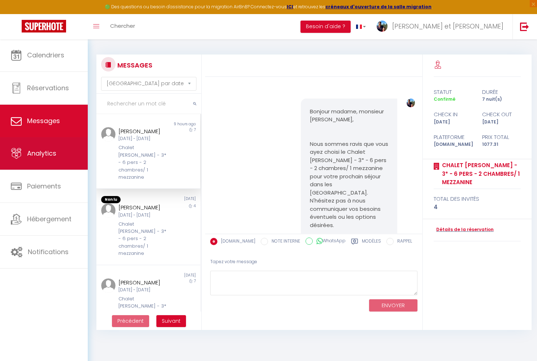
scroll to position [608, 0]
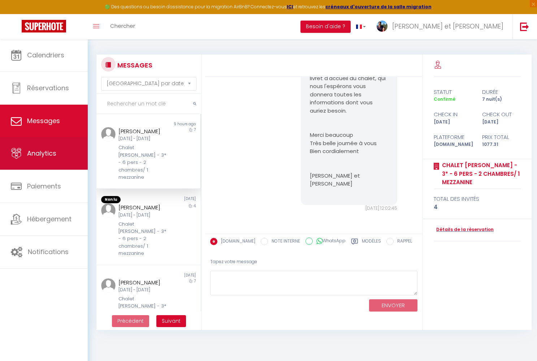
click at [53, 151] on span "Analytics" at bounding box center [41, 153] width 29 height 9
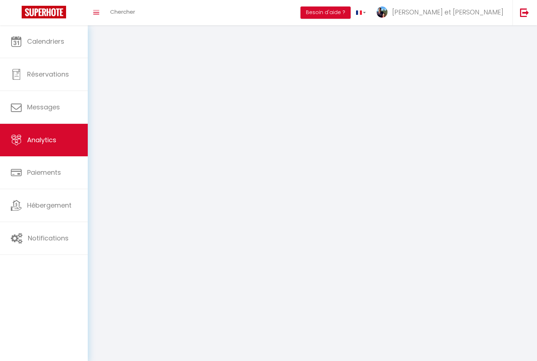
select select "2025"
select select "9"
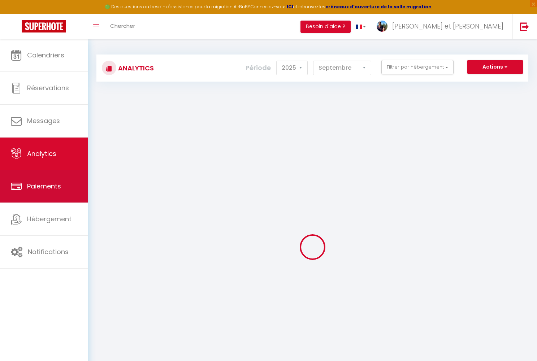
click at [49, 188] on span "Paiements" at bounding box center [44, 186] width 34 height 9
select select "2"
select select "0"
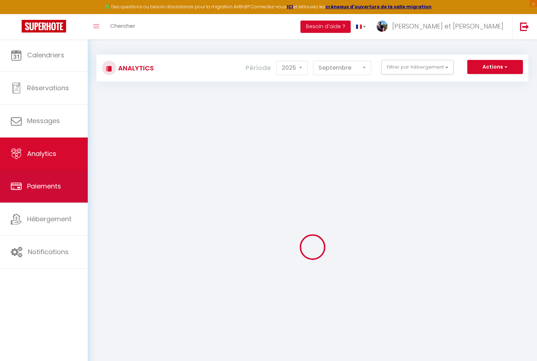
select select "0"
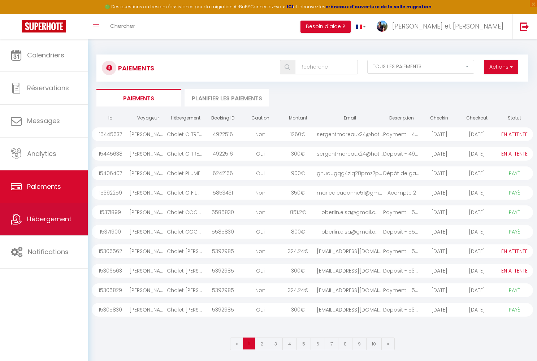
click at [49, 210] on link "Hébergement" at bounding box center [44, 219] width 88 height 33
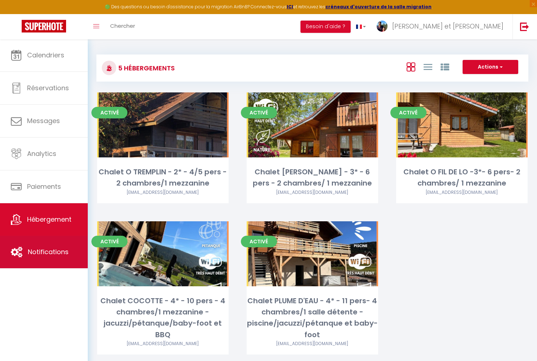
click at [44, 247] on link "Notifications" at bounding box center [44, 252] width 88 height 33
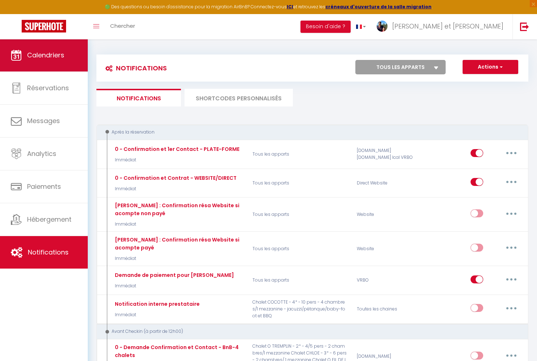
click at [70, 54] on link "Calendriers" at bounding box center [44, 55] width 88 height 33
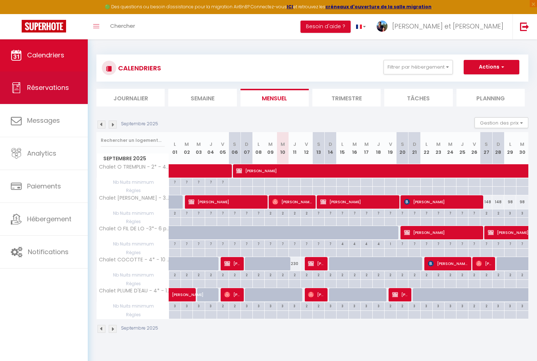
click at [64, 81] on link "Réservations" at bounding box center [44, 88] width 88 height 33
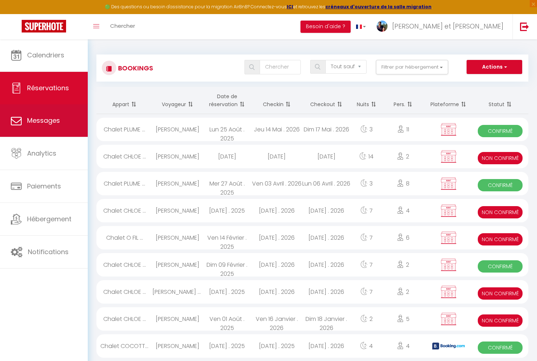
click at [60, 115] on link "Messages" at bounding box center [44, 120] width 88 height 33
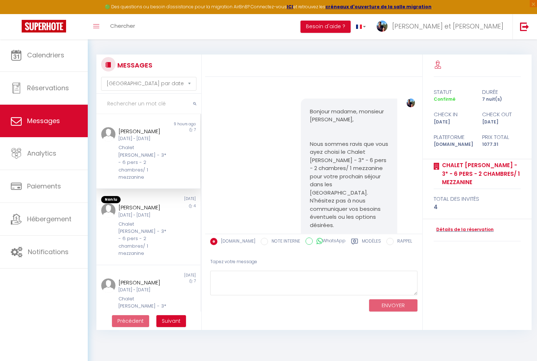
scroll to position [608, 0]
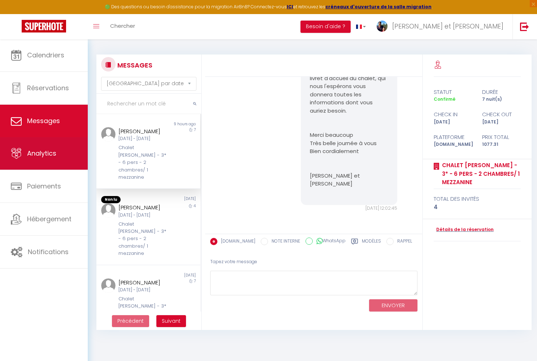
click at [59, 139] on link "Analytics" at bounding box center [44, 153] width 88 height 33
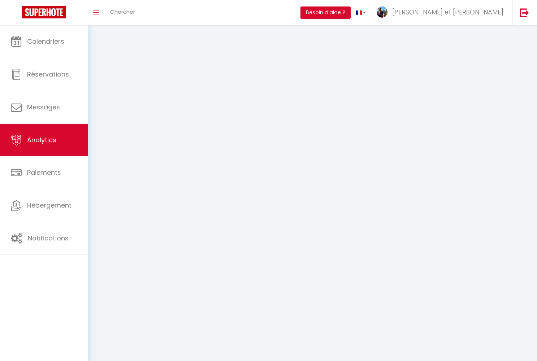
select select "2025"
select select "9"
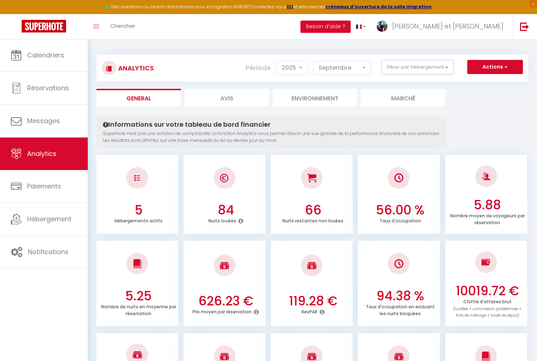
click at [410, 195] on div at bounding box center [399, 178] width 82 height 43
click at [398, 99] on li "Marché" at bounding box center [403, 98] width 85 height 18
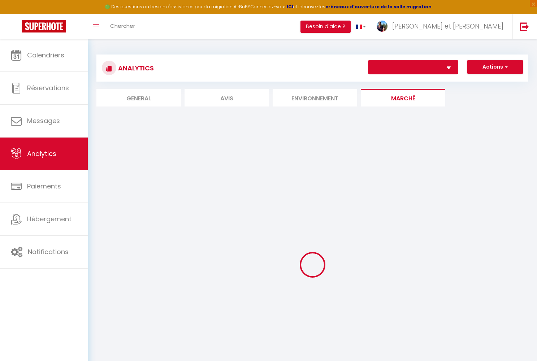
select select "38264"
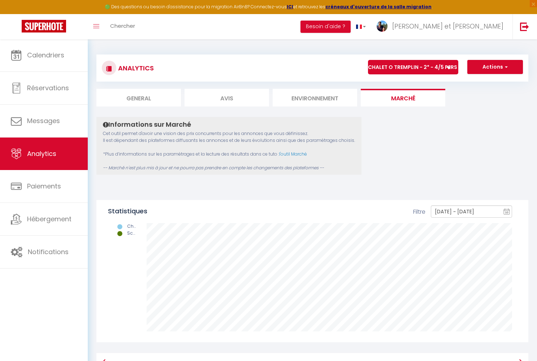
click at [314, 101] on li "Environnement" at bounding box center [315, 98] width 85 height 18
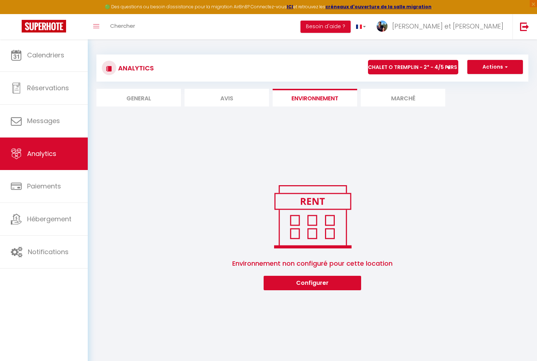
click at [222, 99] on li "Avis" at bounding box center [227, 98] width 85 height 18
select select "2025"
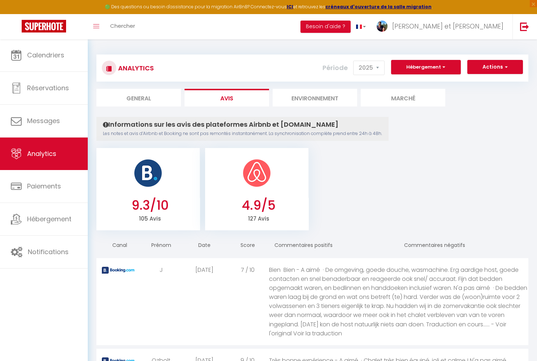
click at [140, 96] on li "General" at bounding box center [138, 98] width 85 height 18
select select "2025"
select select "9"
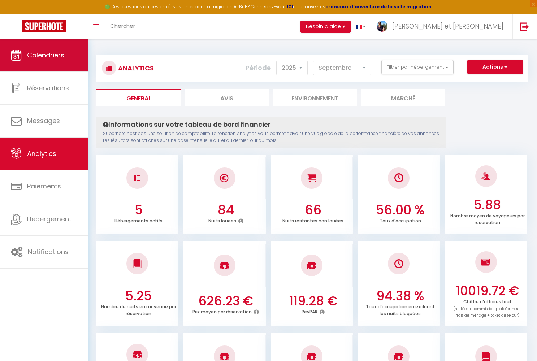
click at [40, 56] on span "Calendriers" at bounding box center [45, 55] width 37 height 9
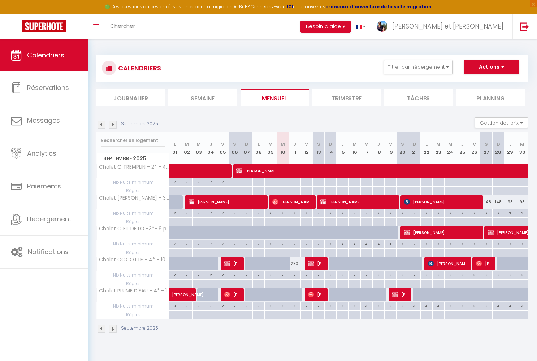
click at [114, 326] on img at bounding box center [113, 329] width 8 height 8
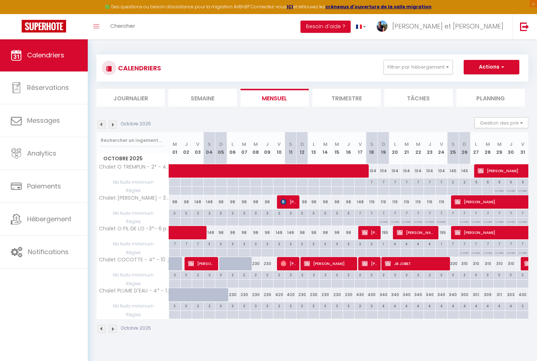
click at [114, 328] on img at bounding box center [113, 329] width 8 height 8
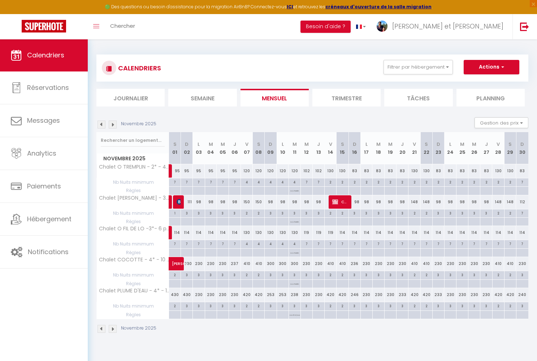
click at [104, 326] on img at bounding box center [102, 329] width 8 height 8
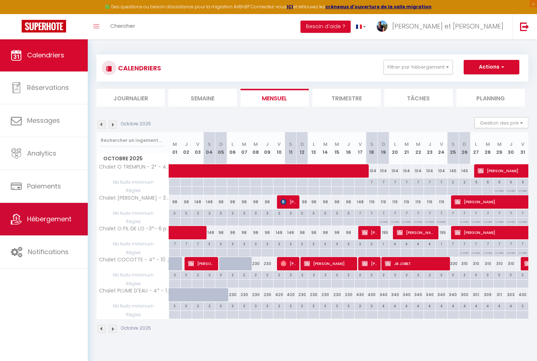
click at [55, 212] on link "Hébergement" at bounding box center [44, 219] width 88 height 33
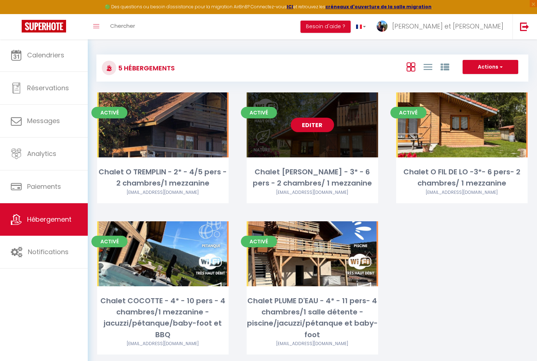
click at [311, 126] on link "Editer" at bounding box center [312, 125] width 43 height 14
select select "3"
select select "2"
select select "1"
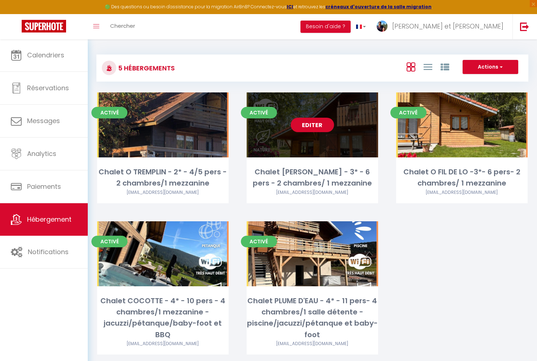
select select
select select "28"
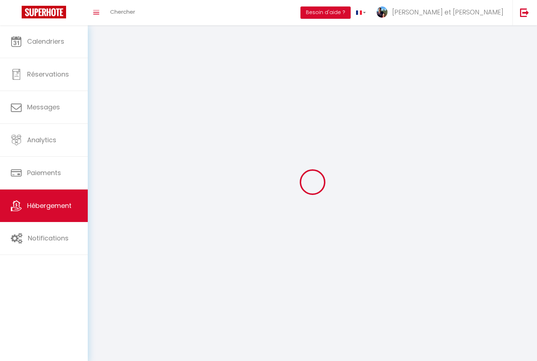
select select
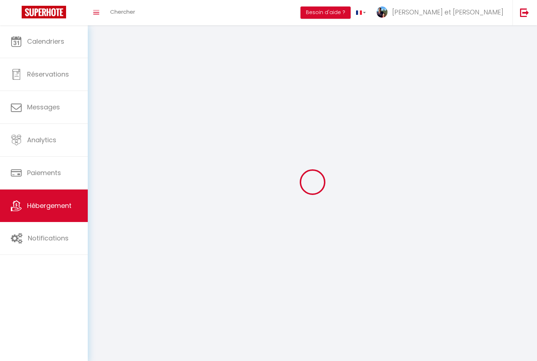
select select
checkbox input "false"
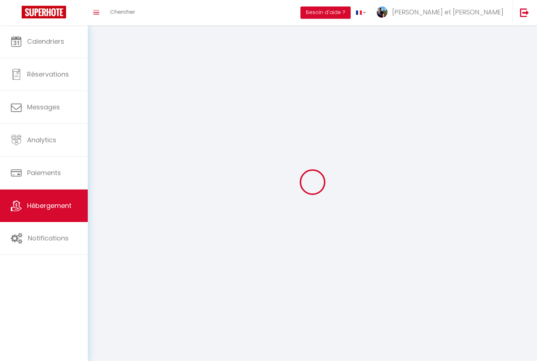
select select
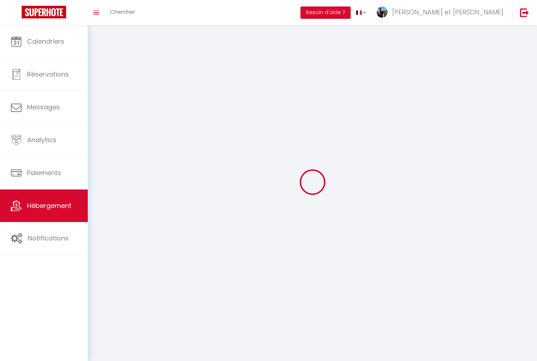
select select
checkbox input "false"
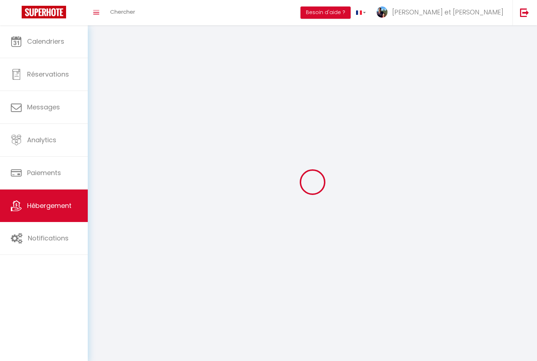
checkbox input "false"
select select
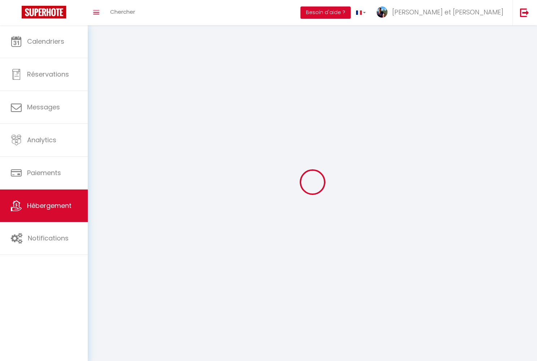
select select
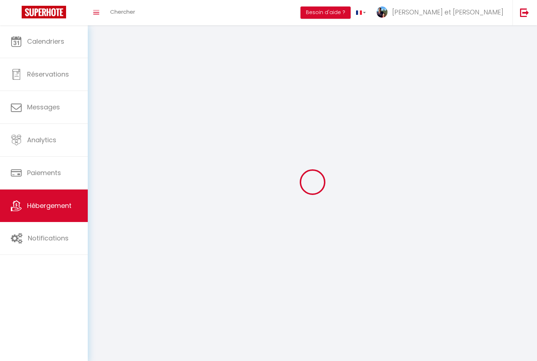
checkbox input "false"
select select
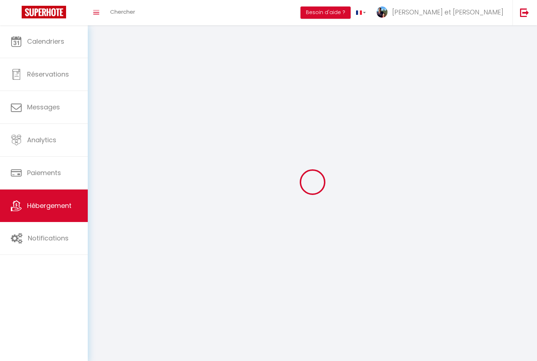
select select
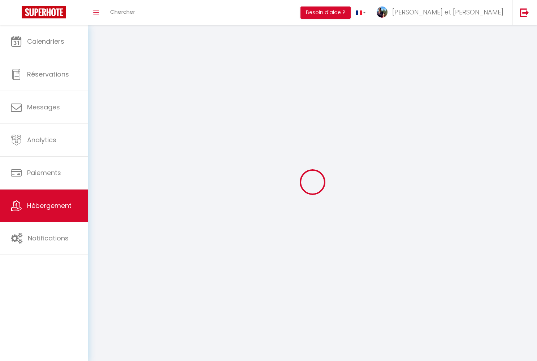
select select
checkbox input "false"
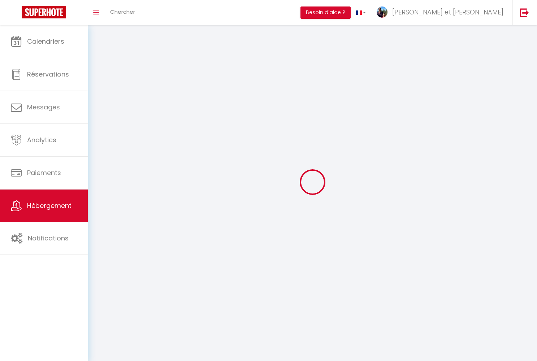
checkbox input "false"
select select
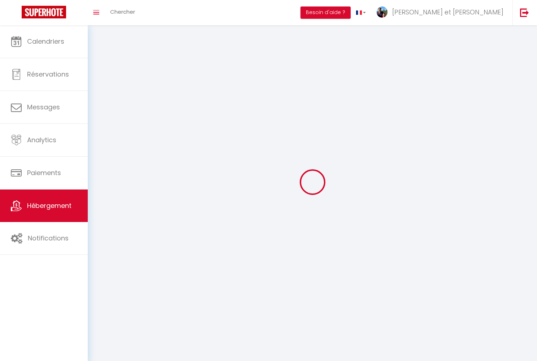
select select
checkbox input "false"
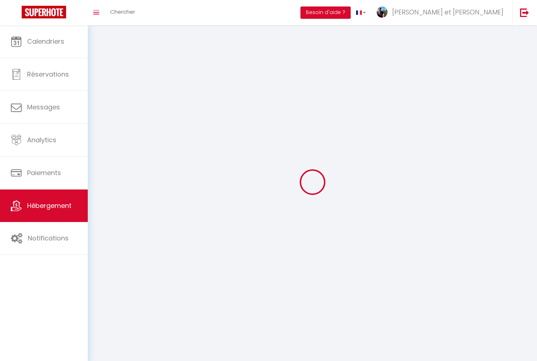
checkbox input "false"
select select
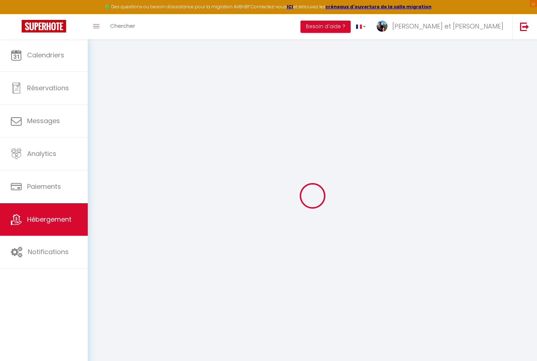
select select
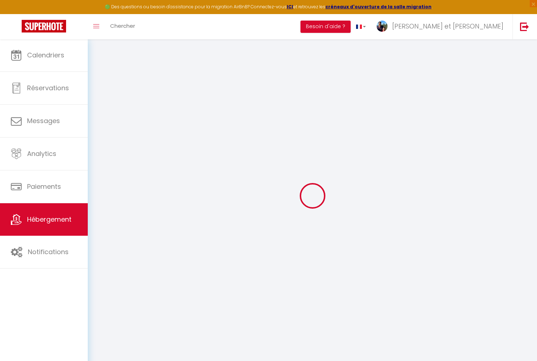
select select
checkbox input "false"
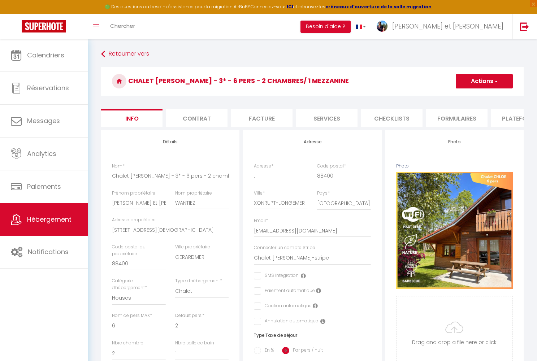
click at [209, 121] on li "Contrat" at bounding box center [196, 118] width 61 height 18
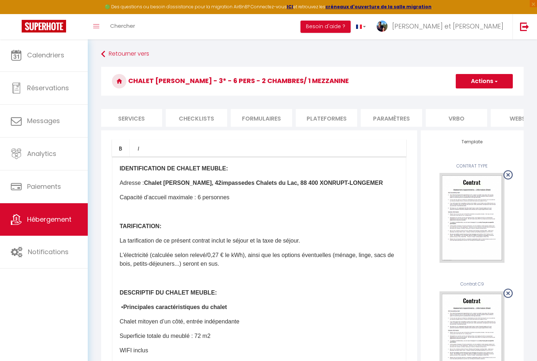
scroll to position [0, 253]
click at [283, 118] on li "Plateformes" at bounding box center [268, 118] width 61 height 18
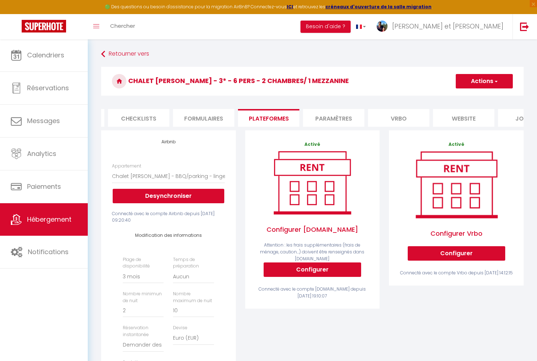
click at [452, 117] on li "website" at bounding box center [463, 118] width 61 height 18
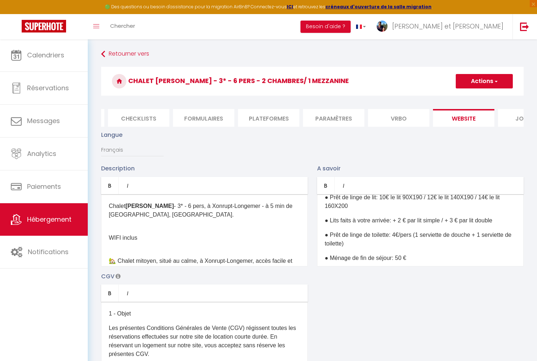
scroll to position [119, 0]
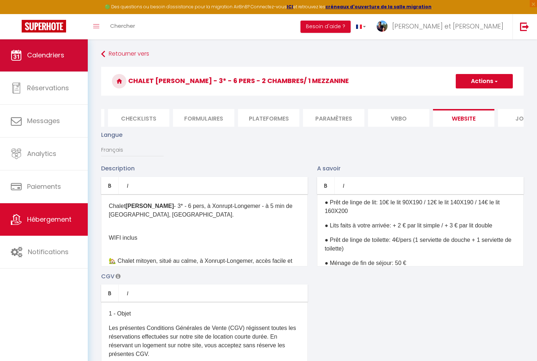
click at [44, 55] on span "Calendriers" at bounding box center [45, 55] width 37 height 9
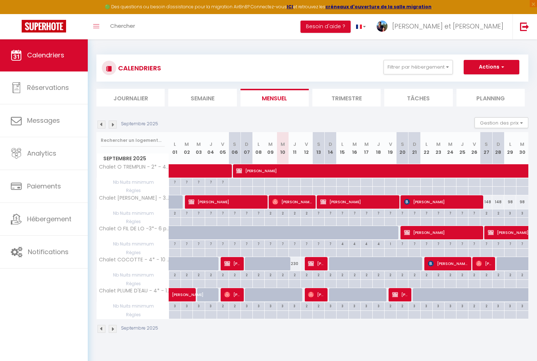
click at [112, 125] on img at bounding box center [113, 125] width 8 height 8
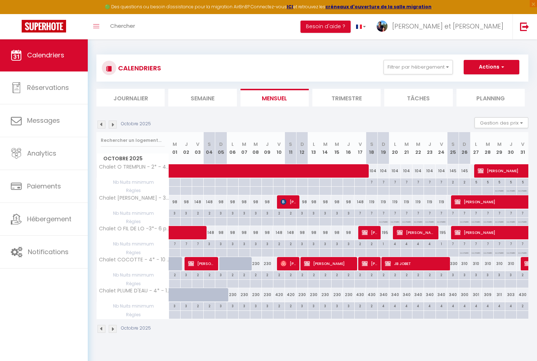
click at [113, 328] on img at bounding box center [113, 329] width 8 height 8
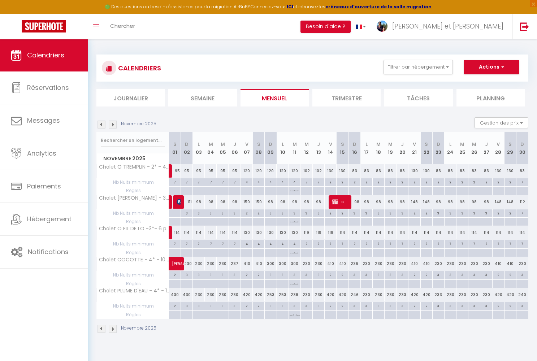
click at [113, 328] on img at bounding box center [113, 329] width 8 height 8
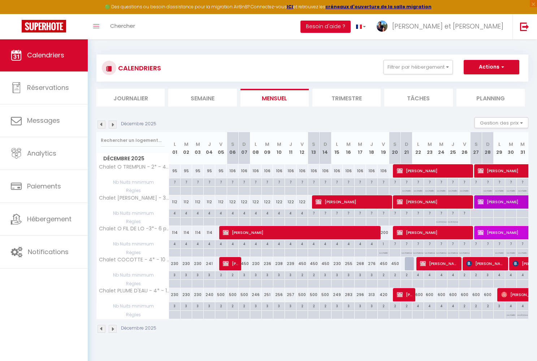
click at [113, 328] on img at bounding box center [113, 329] width 8 height 8
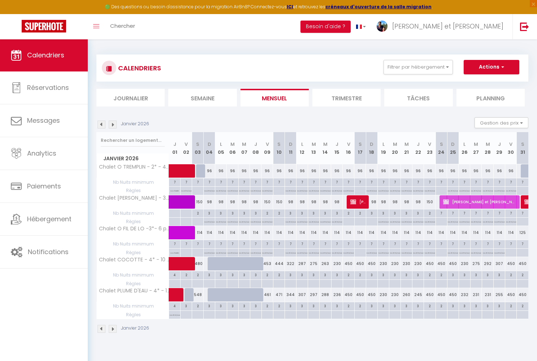
click at [113, 328] on img at bounding box center [113, 329] width 8 height 8
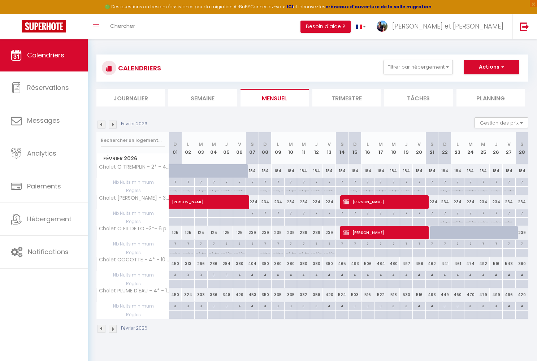
click at [113, 328] on img at bounding box center [113, 329] width 8 height 8
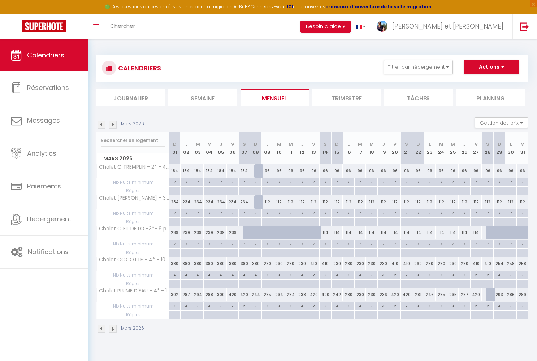
click at [113, 328] on img at bounding box center [113, 329] width 8 height 8
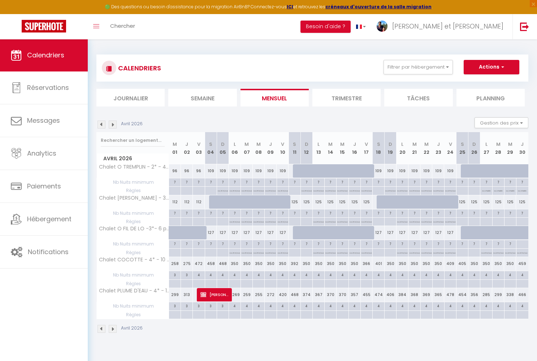
click at [113, 328] on img at bounding box center [113, 329] width 8 height 8
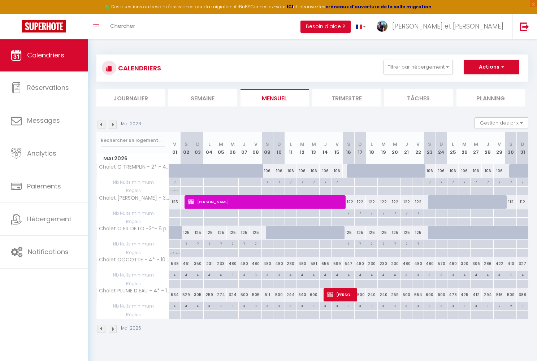
click at [113, 328] on img at bounding box center [113, 329] width 8 height 8
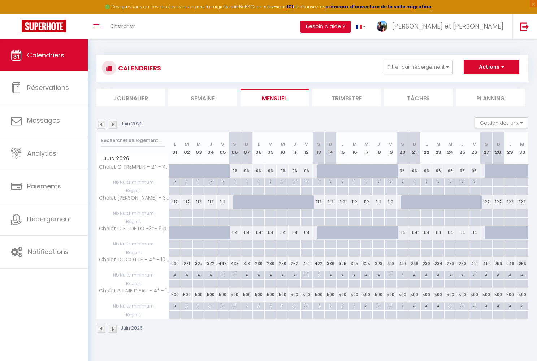
click at [113, 328] on img at bounding box center [113, 329] width 8 height 8
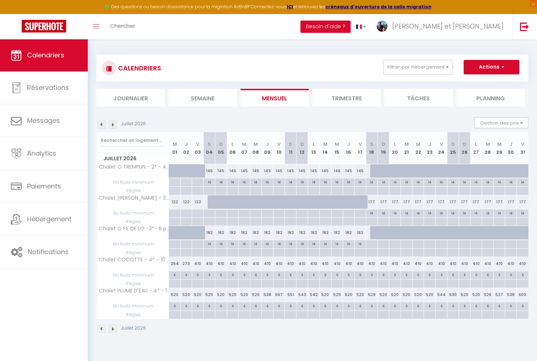
click at [113, 328] on img at bounding box center [113, 329] width 8 height 8
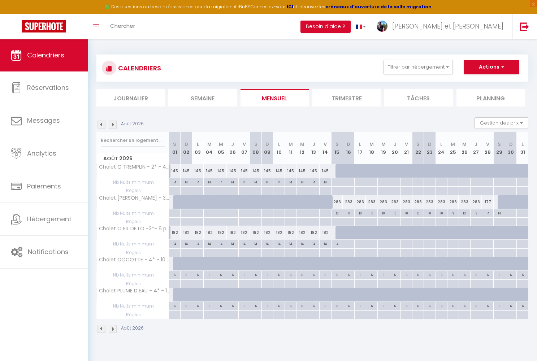
click at [113, 328] on img at bounding box center [113, 329] width 8 height 8
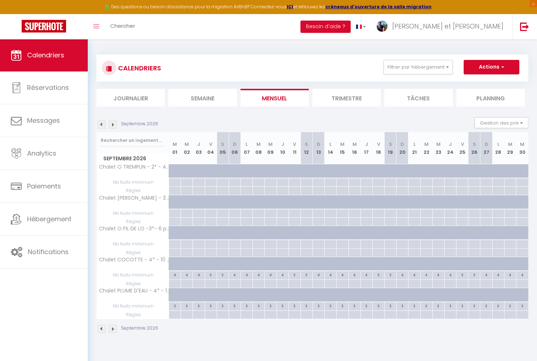
click at [113, 328] on img at bounding box center [113, 329] width 8 height 8
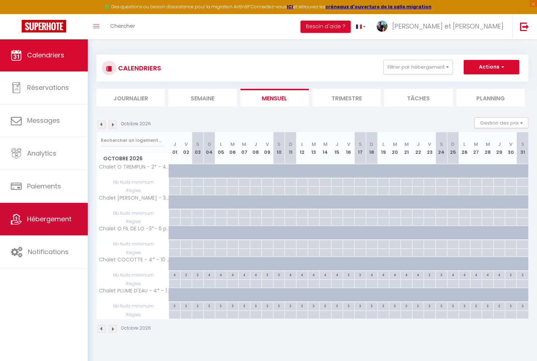
click at [52, 225] on link "Hébergement" at bounding box center [44, 219] width 88 height 33
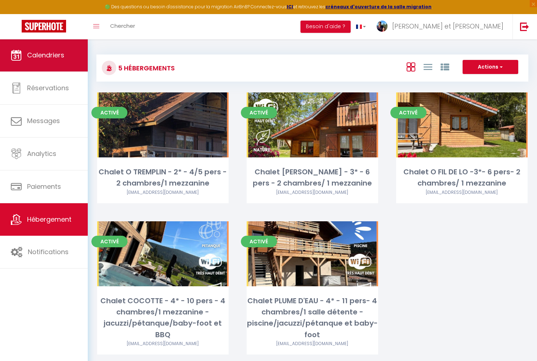
click at [73, 62] on link "Calendriers" at bounding box center [44, 55] width 88 height 33
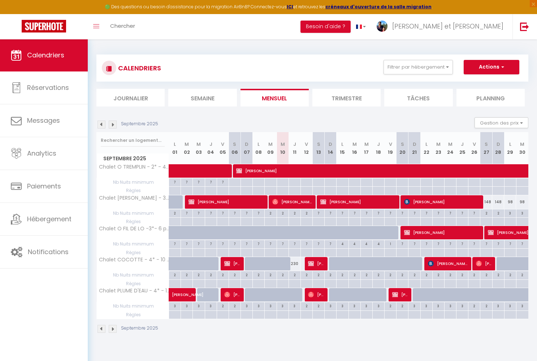
click at [113, 124] on img at bounding box center [113, 125] width 8 height 8
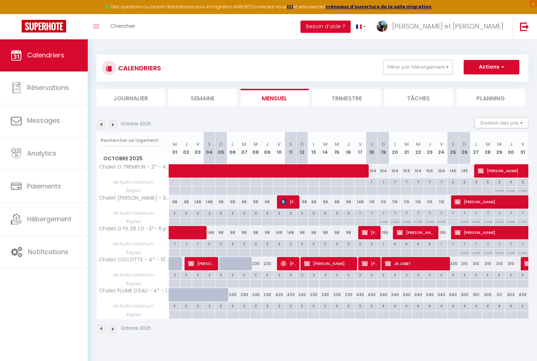
click at [187, 205] on div "98" at bounding box center [187, 201] width 12 height 13
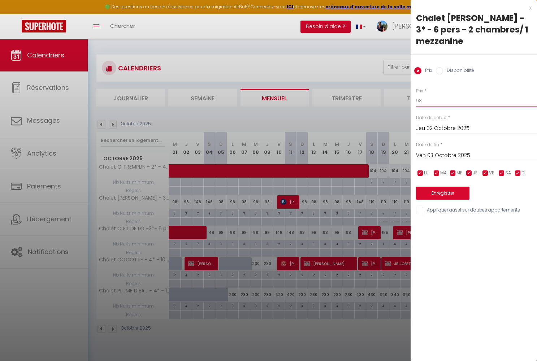
click at [423, 94] on input "98" at bounding box center [476, 100] width 121 height 13
click at [437, 187] on button "Enregistrer" at bounding box center [442, 193] width 53 height 13
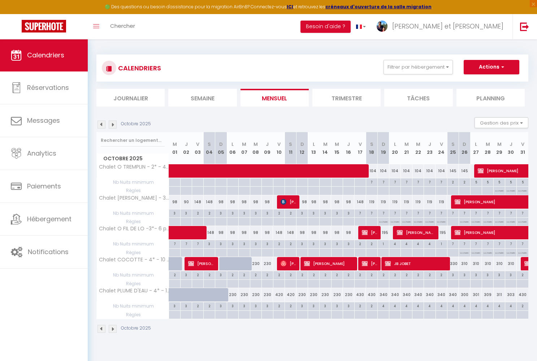
click at [102, 328] on img at bounding box center [102, 329] width 8 height 8
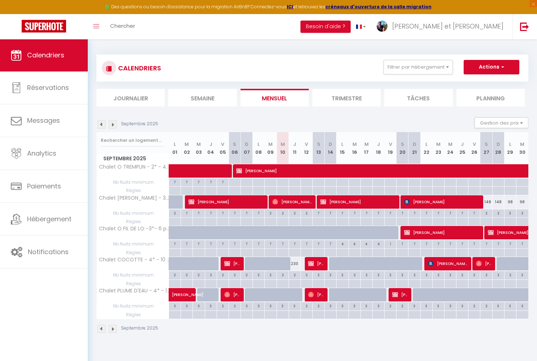
click at [511, 202] on div "98" at bounding box center [510, 201] width 12 height 13
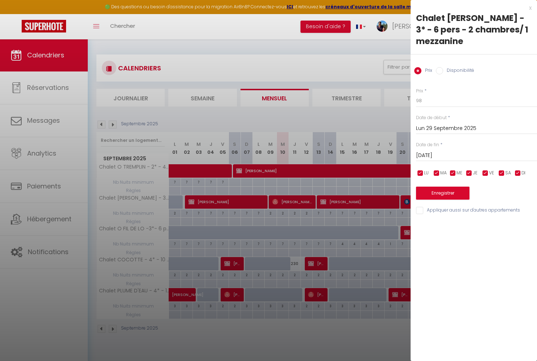
click at [460, 151] on input "Mar 30 Septembre 2025" at bounding box center [476, 155] width 121 height 9
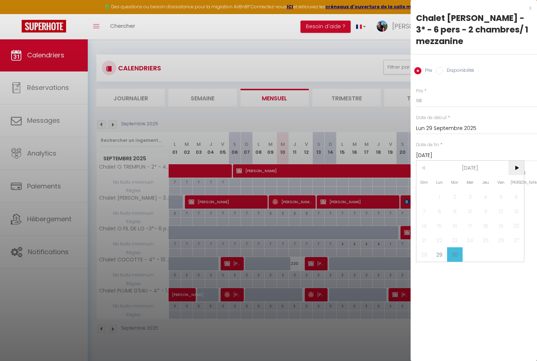
click at [515, 161] on span ">" at bounding box center [516, 168] width 16 height 14
click at [472, 190] on span "1" at bounding box center [471, 197] width 16 height 14
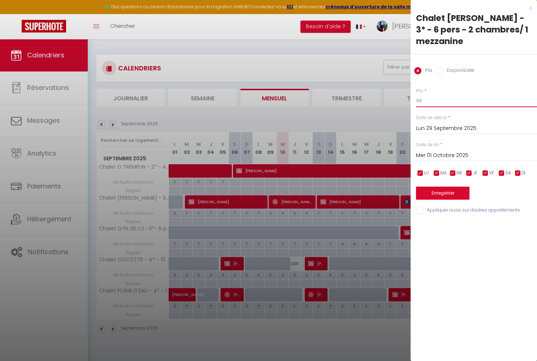
click at [426, 94] on input "98" at bounding box center [476, 100] width 121 height 13
click at [436, 187] on button "Enregistrer" at bounding box center [442, 193] width 53 height 13
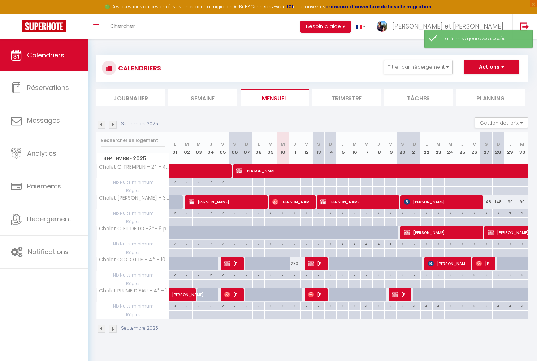
click at [115, 328] on img at bounding box center [113, 329] width 8 height 8
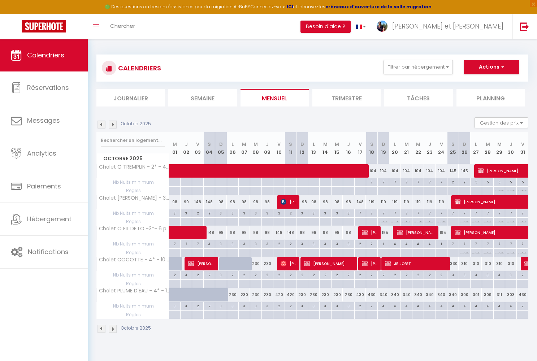
click at [99, 326] on img at bounding box center [102, 329] width 8 height 8
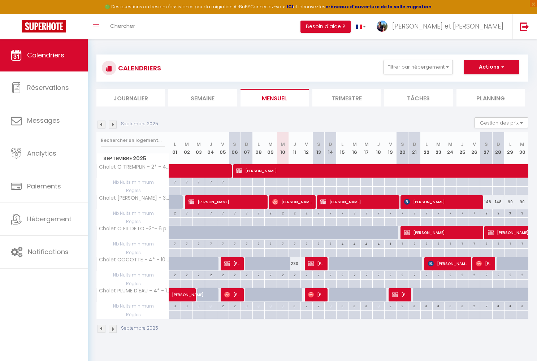
click at [114, 328] on img at bounding box center [113, 329] width 8 height 8
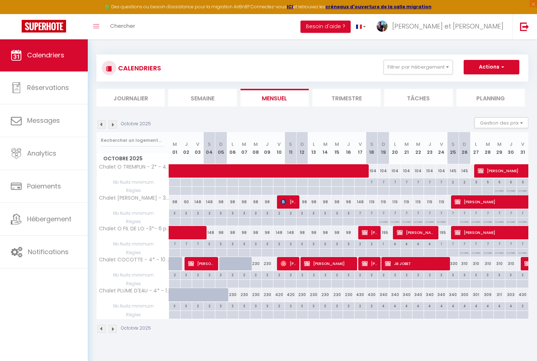
click at [174, 201] on div "98" at bounding box center [175, 201] width 12 height 13
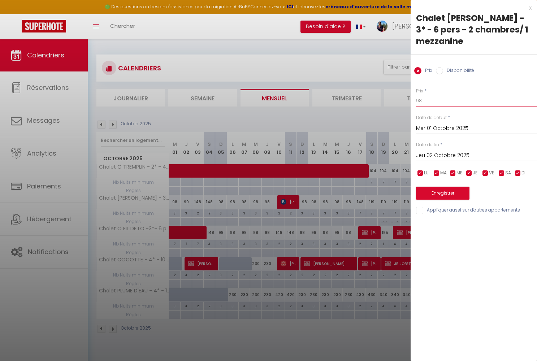
click at [423, 94] on input "98" at bounding box center [476, 100] width 121 height 13
click at [450, 187] on button "Enregistrer" at bounding box center [442, 193] width 53 height 13
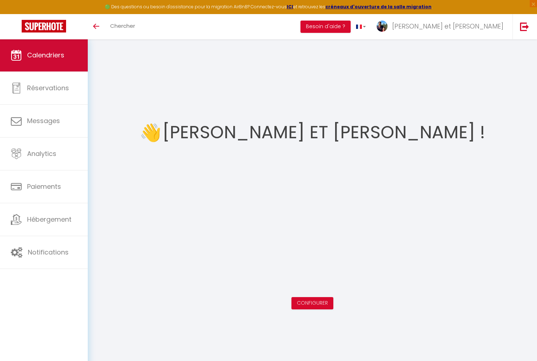
click at [57, 52] on span "Calendriers" at bounding box center [45, 55] width 37 height 9
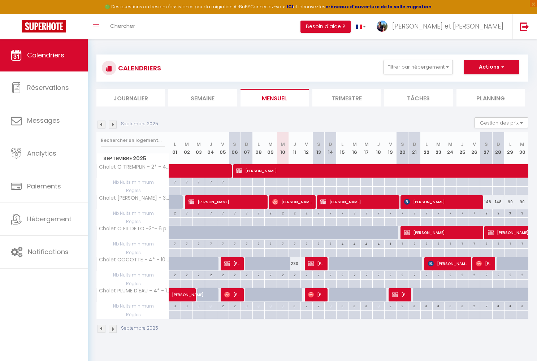
click at [115, 124] on img at bounding box center [113, 125] width 8 height 8
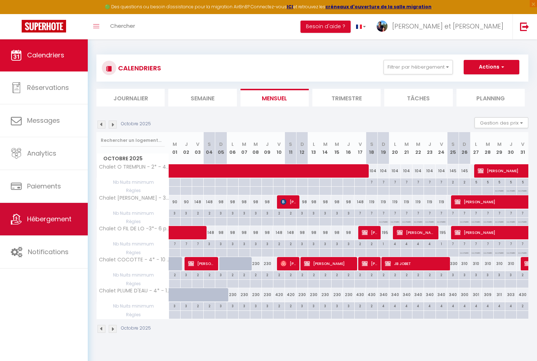
click at [55, 225] on link "Hébergement" at bounding box center [44, 219] width 88 height 33
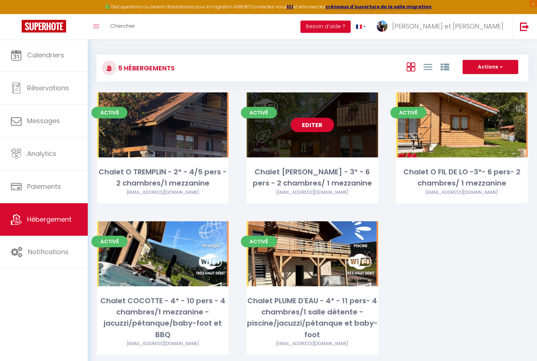
click at [317, 125] on link "Editer" at bounding box center [312, 125] width 43 height 14
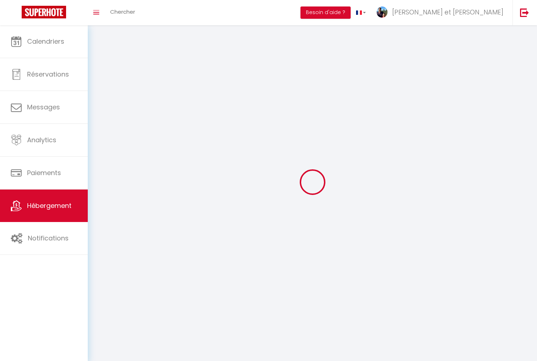
select select "1"
select select
select select "28"
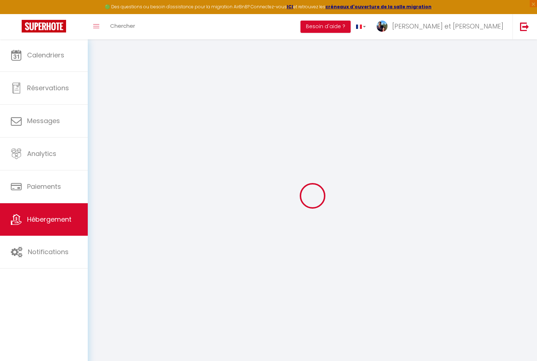
select select
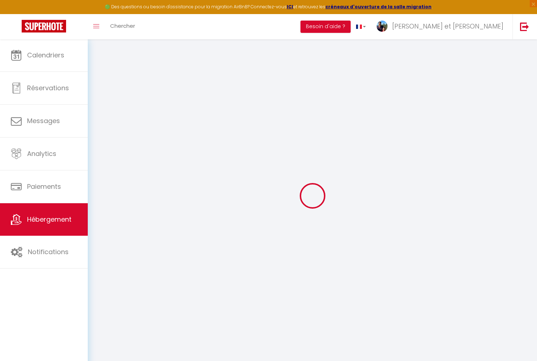
select select
checkbox input "false"
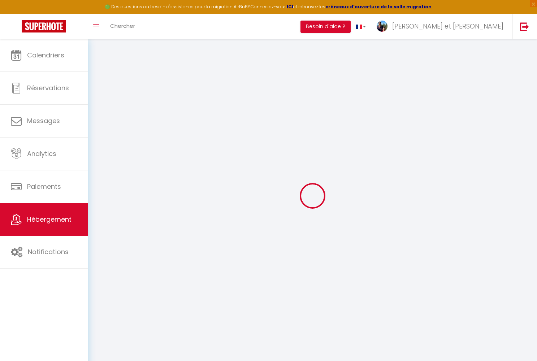
select select
type input "Chalet [PERSON_NAME] - 3* - 6 pers - 2 chambres/ 1 mezzanine"
type input "Cécile Et Michaël"
type input "WANTIEZ"
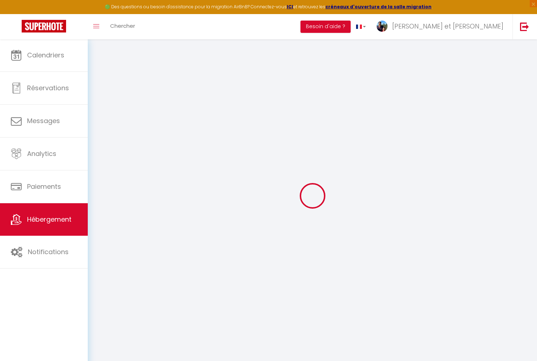
type input "42 H chemin de la Trinité"
type input "88400"
type input "GERARDMER"
select select "houses"
select select "6"
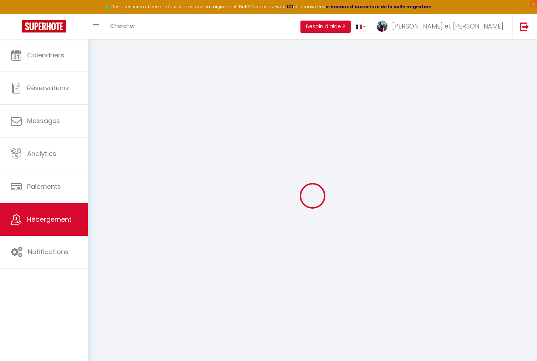
select select "2"
type input "65"
type input "1.30"
type input "300"
select select
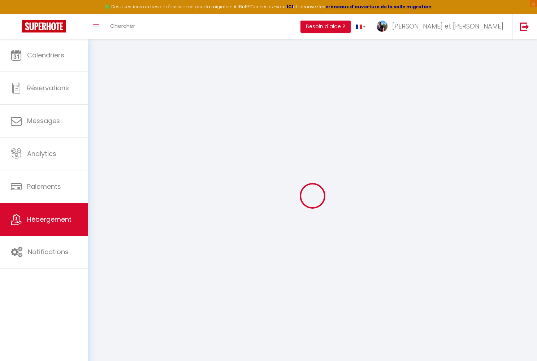
select select
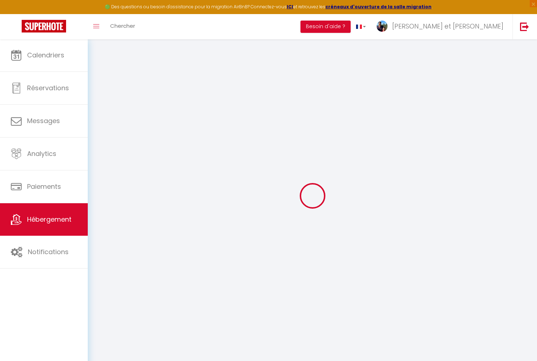
type input "."
type input "88400"
type input "XONRUPT-LONGEMER"
type input "[EMAIL_ADDRESS][DOMAIN_NAME]"
select select "7585"
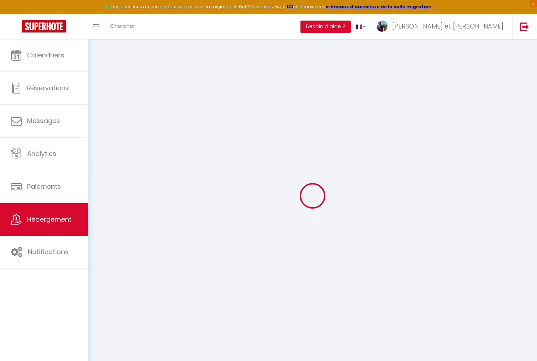
checkbox input "false"
type input "0"
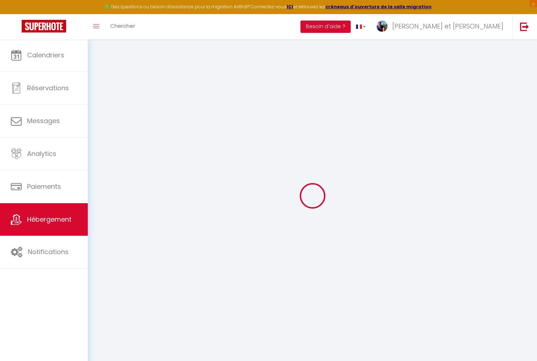
type input "0"
select select
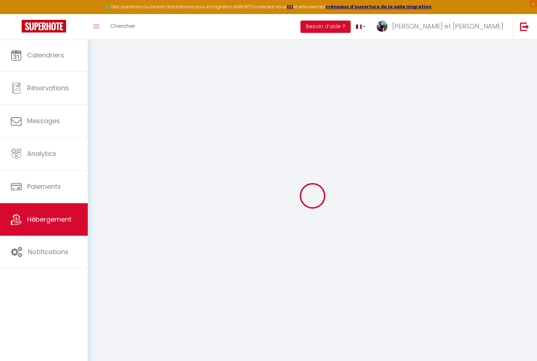
select select
checkbox input "false"
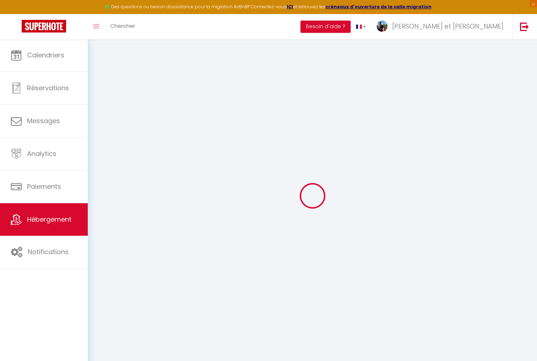
checkbox input "false"
select select "chalet"
checkbox input "false"
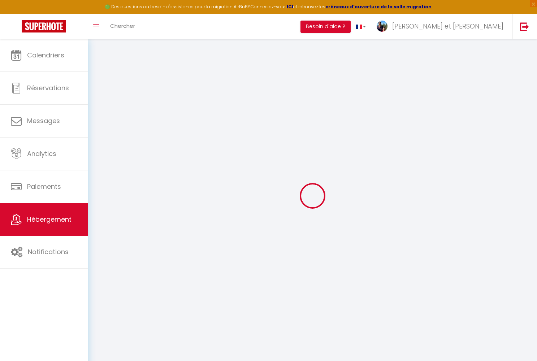
checkbox input "false"
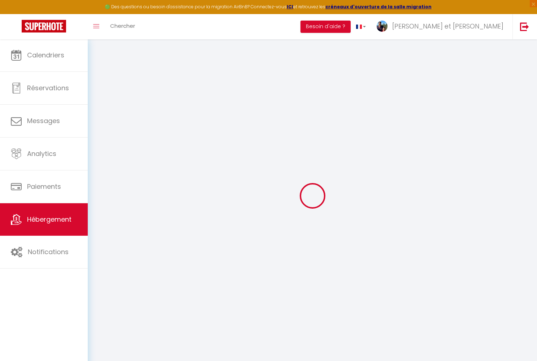
checkbox input "false"
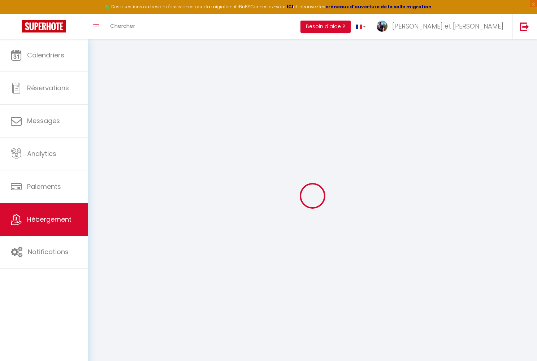
checkbox input "false"
select select "16:00"
select select "21:00"
select select "10:00"
select select "30"
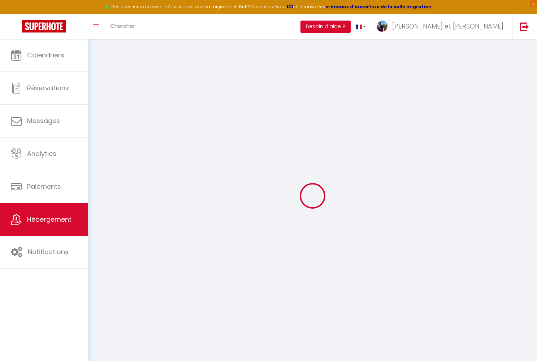
select select "120"
select select "14:00"
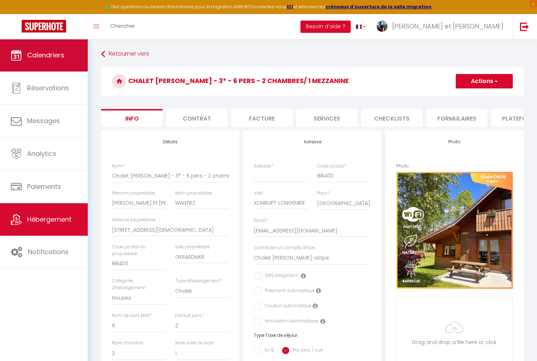
click at [66, 60] on link "Calendriers" at bounding box center [44, 55] width 88 height 33
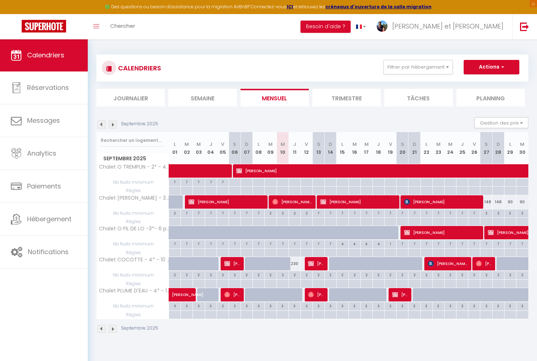
click at [113, 126] on img at bounding box center [113, 125] width 8 height 8
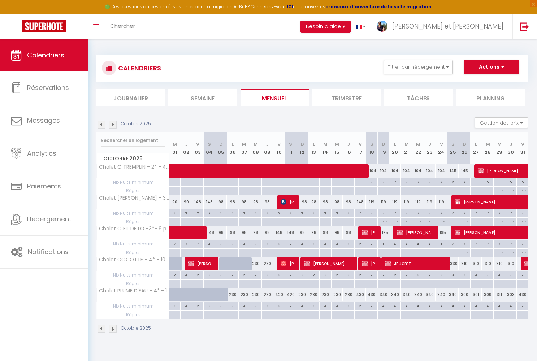
click at [101, 328] on img at bounding box center [102, 329] width 8 height 8
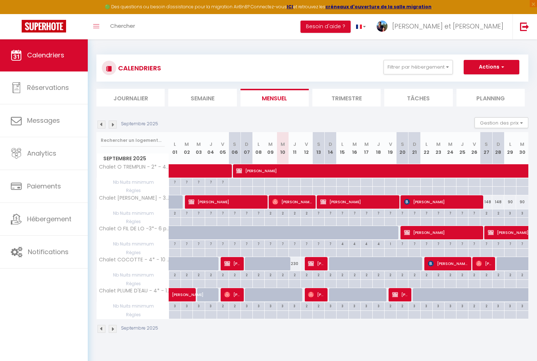
click at [115, 327] on img at bounding box center [113, 329] width 8 height 8
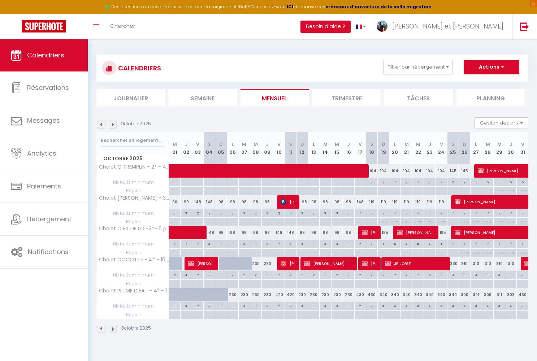
click at [102, 326] on img at bounding box center [102, 329] width 8 height 8
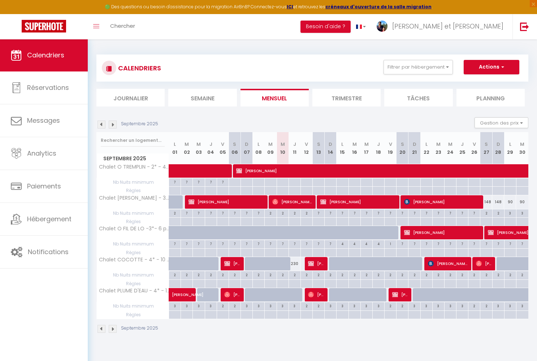
click at [489, 205] on div "148" at bounding box center [486, 201] width 12 height 13
type input "148"
type input "Sam 27 Septembre 2025"
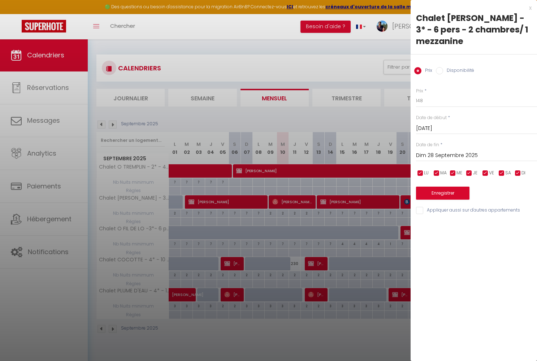
click at [459, 151] on input "Dim 28 Septembre 2025" at bounding box center [476, 155] width 121 height 9
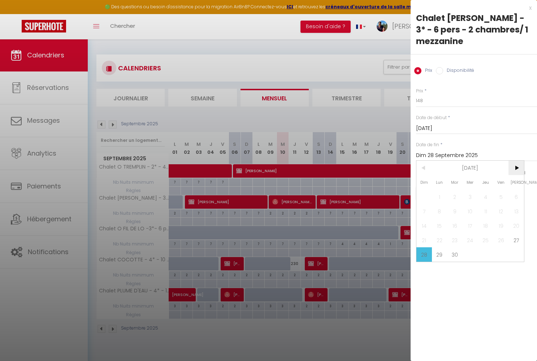
click at [516, 161] on span ">" at bounding box center [516, 168] width 16 height 14
click at [429, 204] on span "5" at bounding box center [424, 211] width 16 height 14
type input "Dim 05 Octobre 2025"
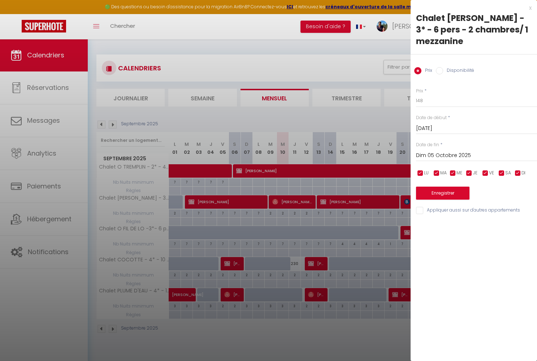
click at [441, 67] on input "Disponibilité" at bounding box center [439, 70] width 7 height 7
radio input "true"
radio input "false"
select select "0"
click at [446, 187] on button "Enregistrer" at bounding box center [442, 193] width 53 height 13
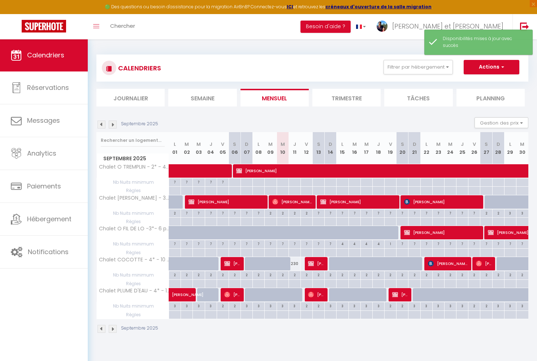
click at [113, 328] on img at bounding box center [113, 329] width 8 height 8
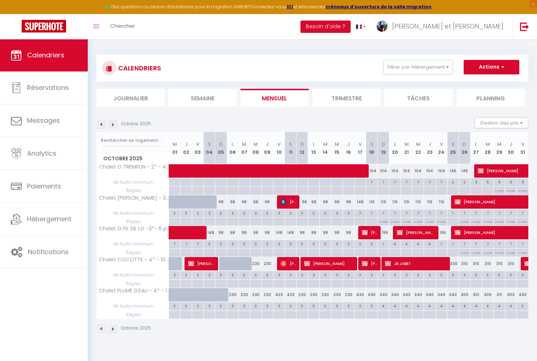
click at [211, 234] on span at bounding box center [202, 233] width 50 height 14
select select "KO"
select select "0"
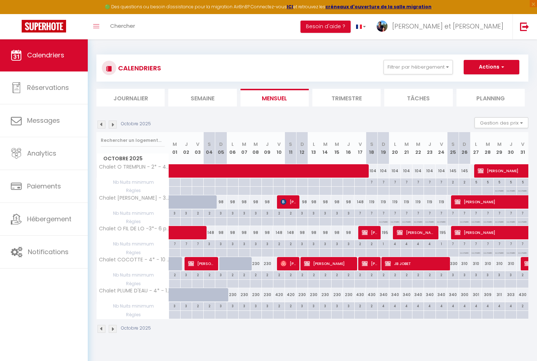
select select "1"
select select
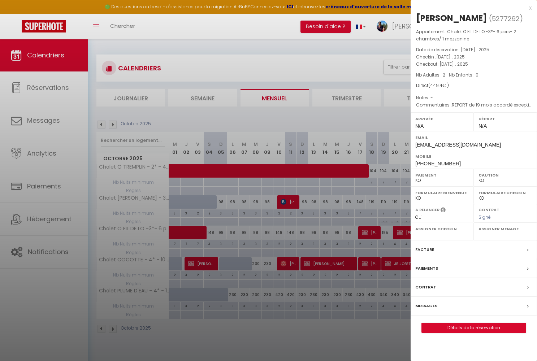
click at [226, 230] on div at bounding box center [268, 180] width 537 height 361
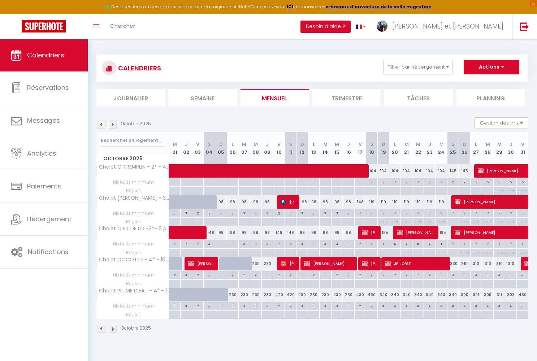
click at [225, 232] on span at bounding box center [202, 233] width 50 height 14
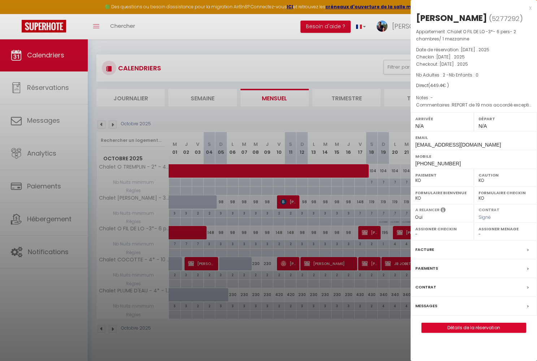
click at [236, 233] on div at bounding box center [268, 180] width 537 height 361
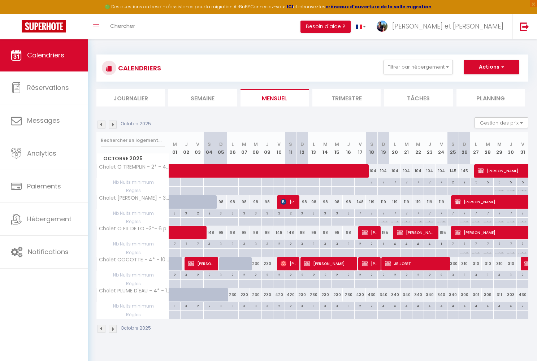
click at [236, 233] on body "🟢 Des questions ou besoin d'assistance pour la migration AirBnB? Connectez-vous…" at bounding box center [268, 219] width 537 height 361
click at [246, 233] on div "98" at bounding box center [244, 232] width 12 height 13
select select "1"
type input "Mar 07 Octobre 2025"
type input "Mer 08 Octobre 2025"
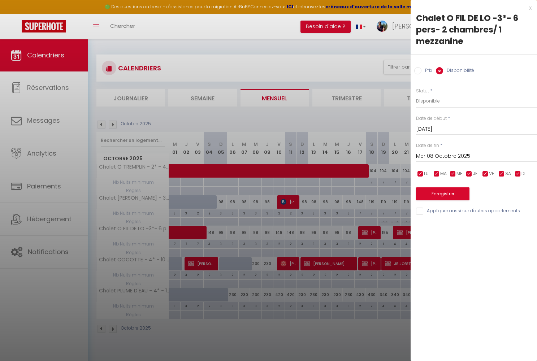
click at [441, 128] on input "Mar 07 Octobre 2025" at bounding box center [476, 129] width 121 height 9
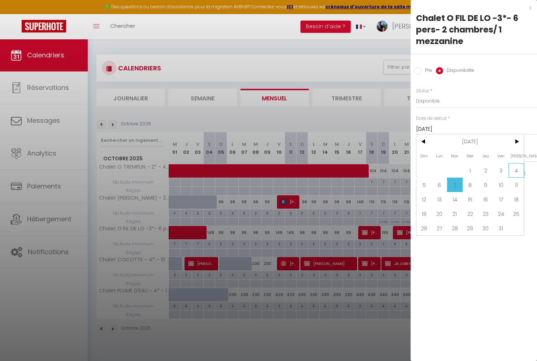
click at [515, 172] on span "4" at bounding box center [516, 170] width 16 height 14
type input "Sam 04 Octobre 2025"
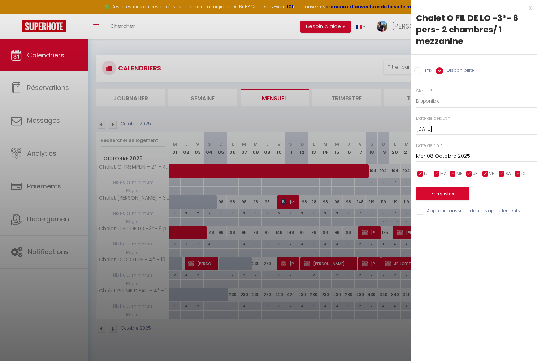
click at [434, 155] on input "Mer 08 Octobre 2025" at bounding box center [476, 156] width 121 height 9
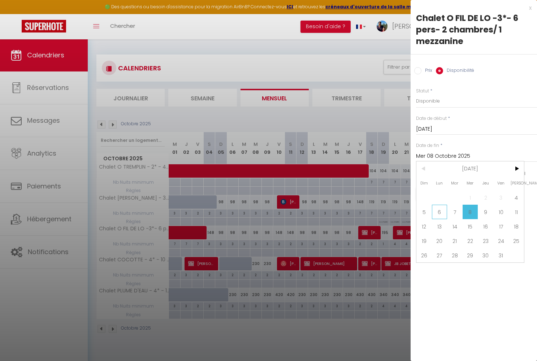
click at [437, 212] on span "6" at bounding box center [440, 212] width 16 height 14
type input "Lun 06 Octobre 2025"
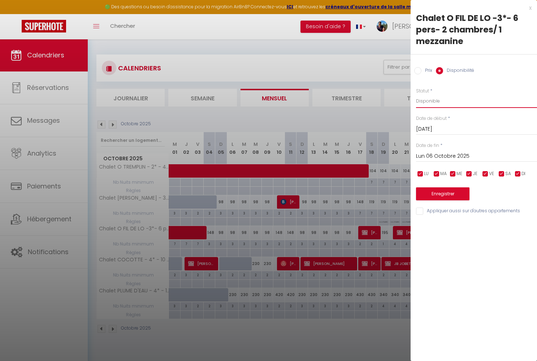
select select "0"
click at [446, 191] on button "Enregistrer" at bounding box center [442, 193] width 53 height 13
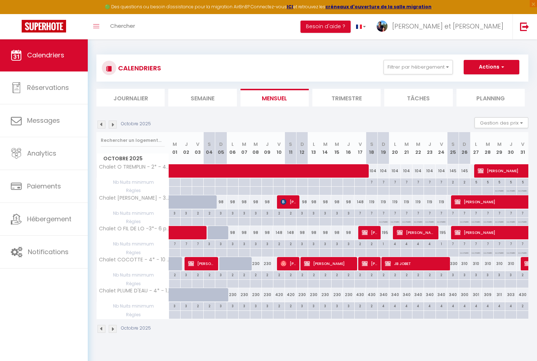
click at [222, 203] on div "98" at bounding box center [221, 201] width 12 height 13
select select "1"
type input "Dim 05 Octobre 2025"
type input "Lun 06 Octobre 2025"
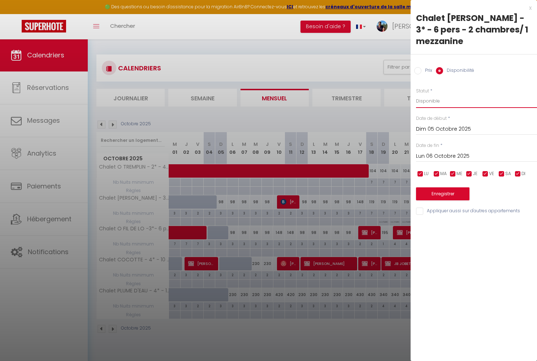
select select "0"
click at [432, 187] on button "Enregistrer" at bounding box center [442, 193] width 53 height 13
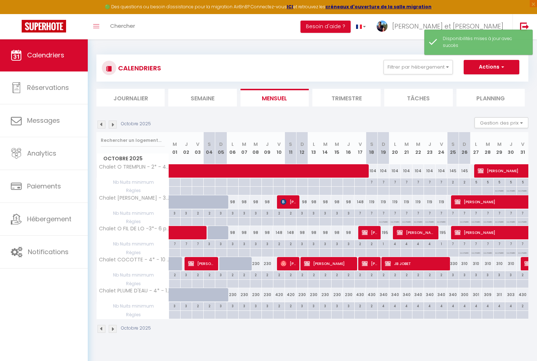
click at [235, 298] on div "230" at bounding box center [233, 294] width 12 height 13
select select "1"
type input "Lun 06 Octobre 2025"
type input "Mar 07 Octobre 2025"
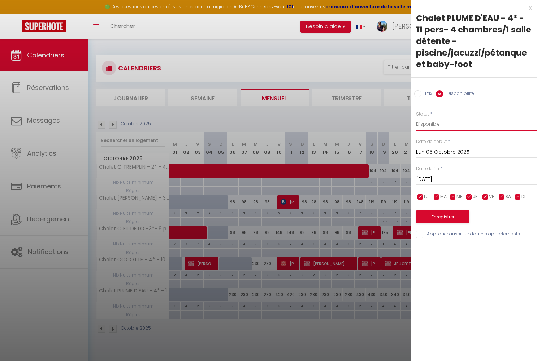
select select "0"
click at [433, 216] on button "Enregistrer" at bounding box center [442, 217] width 53 height 13
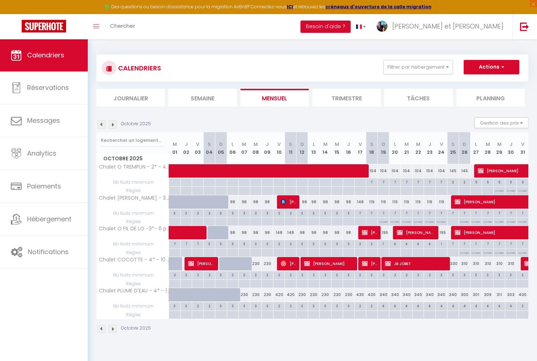
click at [233, 203] on div "98" at bounding box center [233, 201] width 12 height 13
select select "1"
type input "Lun 06 Octobre 2025"
type input "Mar 07 Octobre 2025"
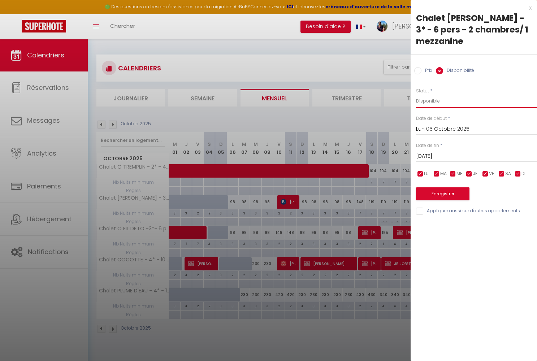
select select "0"
click at [430, 187] on button "Enregistrer" at bounding box center [442, 193] width 53 height 13
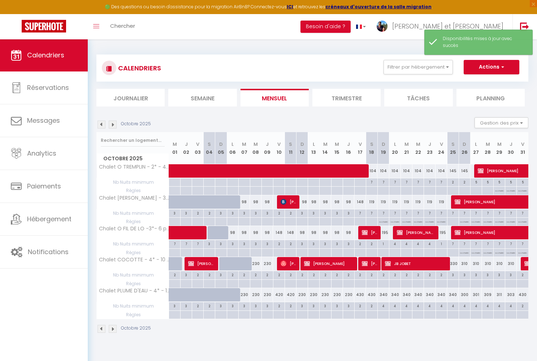
click at [233, 234] on div "98" at bounding box center [233, 232] width 12 height 13
select select "1"
type input "Lun 06 Octobre 2025"
type input "Mar 07 Octobre 2025"
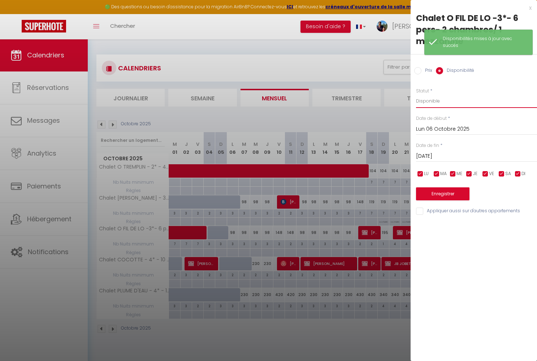
select select "0"
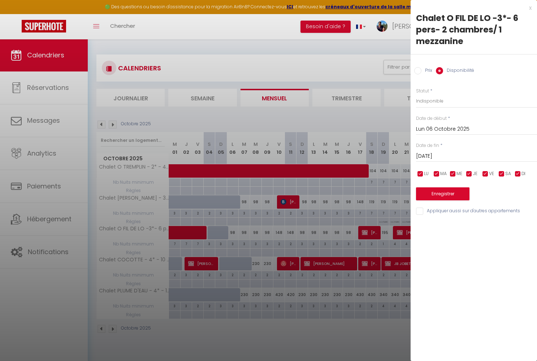
click at [426, 192] on button "Enregistrer" at bounding box center [442, 193] width 53 height 13
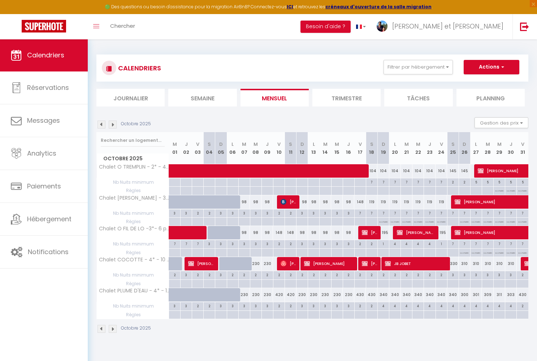
click at [245, 201] on div "98" at bounding box center [244, 201] width 12 height 13
select select "1"
type input "Mar 07 Octobre 2025"
type input "Mer 08 Octobre 2025"
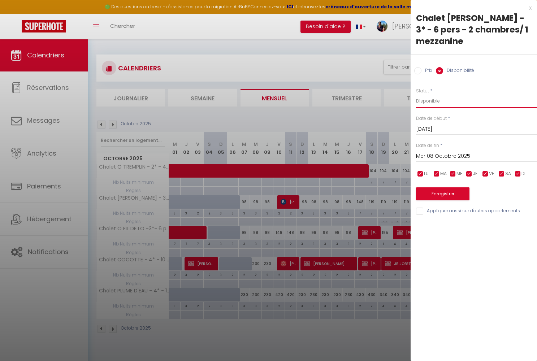
select select "0"
click at [431, 187] on button "Enregistrer" at bounding box center [442, 193] width 53 height 13
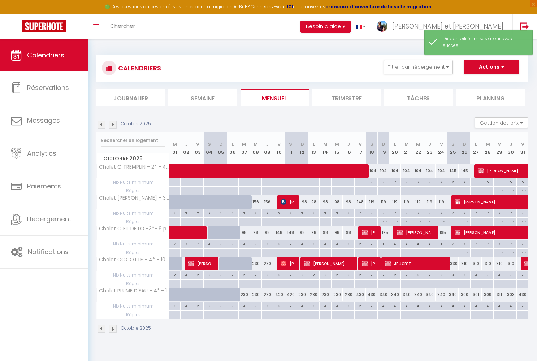
click at [244, 233] on div "98" at bounding box center [244, 232] width 12 height 13
select select "1"
type input "Mar 07 Octobre 2025"
type input "Mer 08 Octobre 2025"
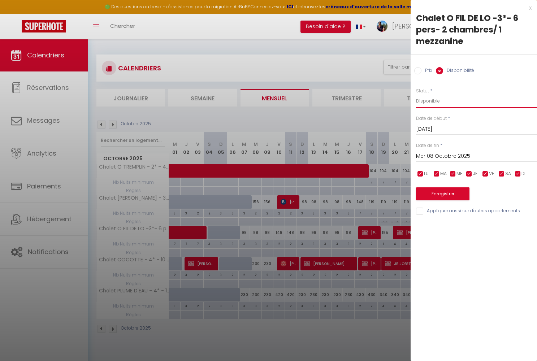
select select "0"
click at [443, 191] on button "Enregistrer" at bounding box center [442, 193] width 53 height 13
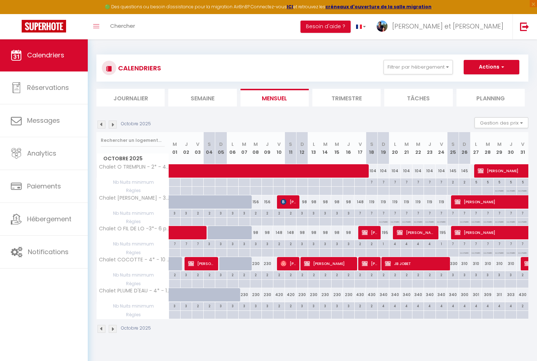
click at [246, 298] on div "230" at bounding box center [244, 294] width 12 height 13
select select "1"
type input "Mar 07 Octobre 2025"
type input "Mer 08 Octobre 2025"
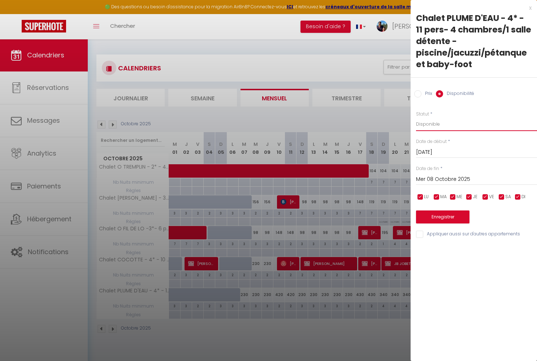
select select "0"
click at [439, 220] on button "Enregistrer" at bounding box center [442, 217] width 53 height 13
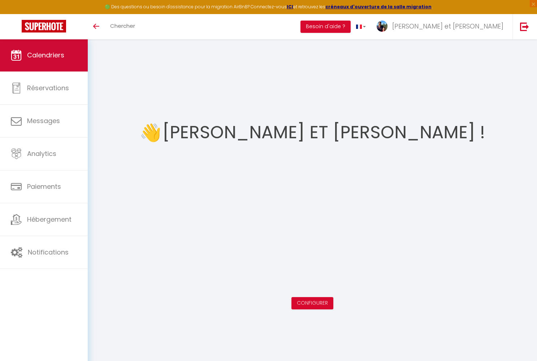
click at [26, 60] on link "Calendriers" at bounding box center [44, 55] width 88 height 33
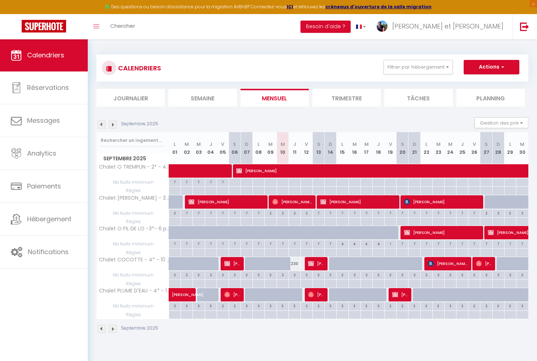
click at [113, 125] on img at bounding box center [113, 125] width 8 height 8
